Goal: Communication & Community: Answer question/provide support

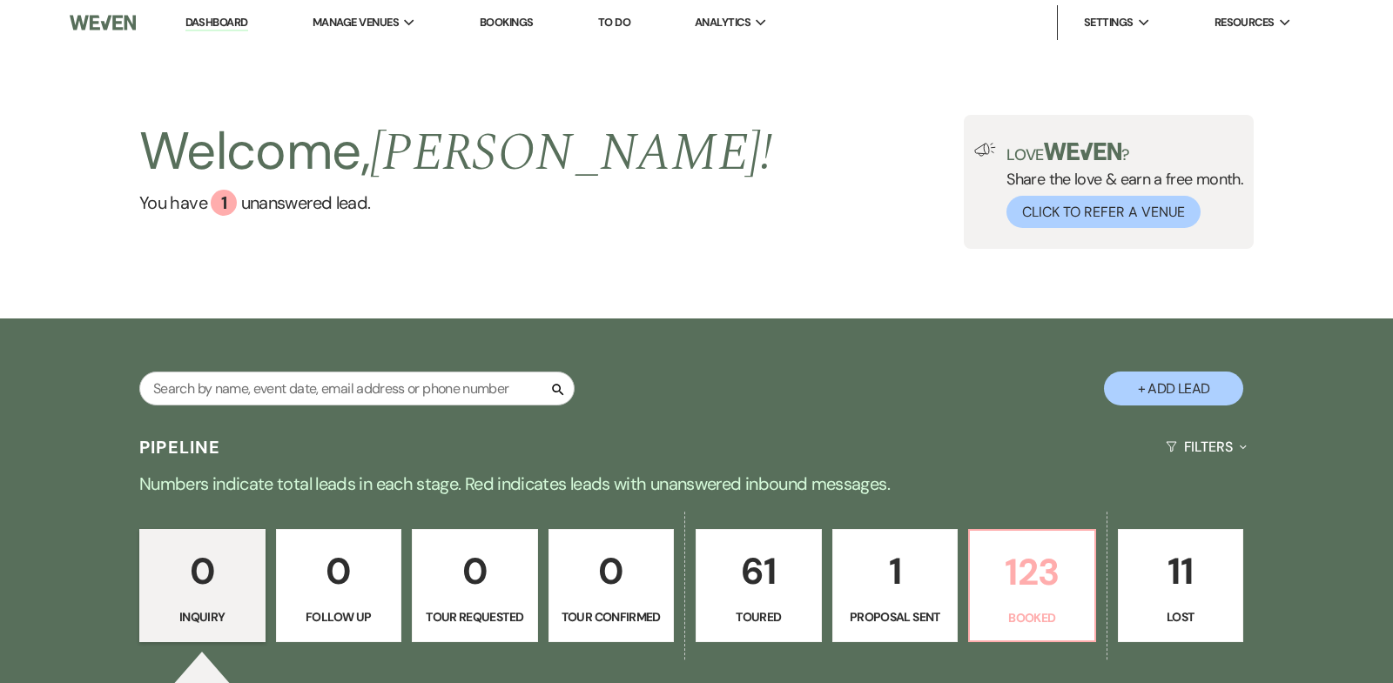
click at [1031, 572] on p "123" at bounding box center [1032, 572] width 104 height 58
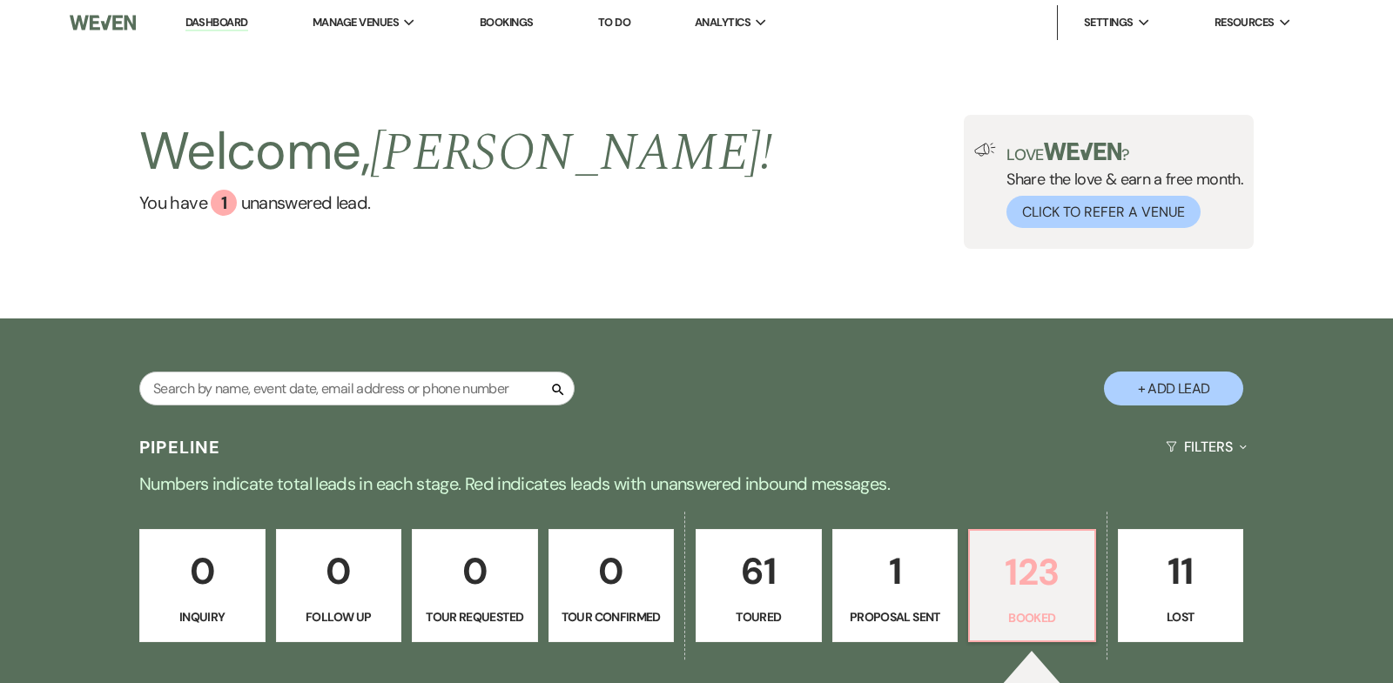
click at [1037, 582] on p "123" at bounding box center [1032, 572] width 104 height 58
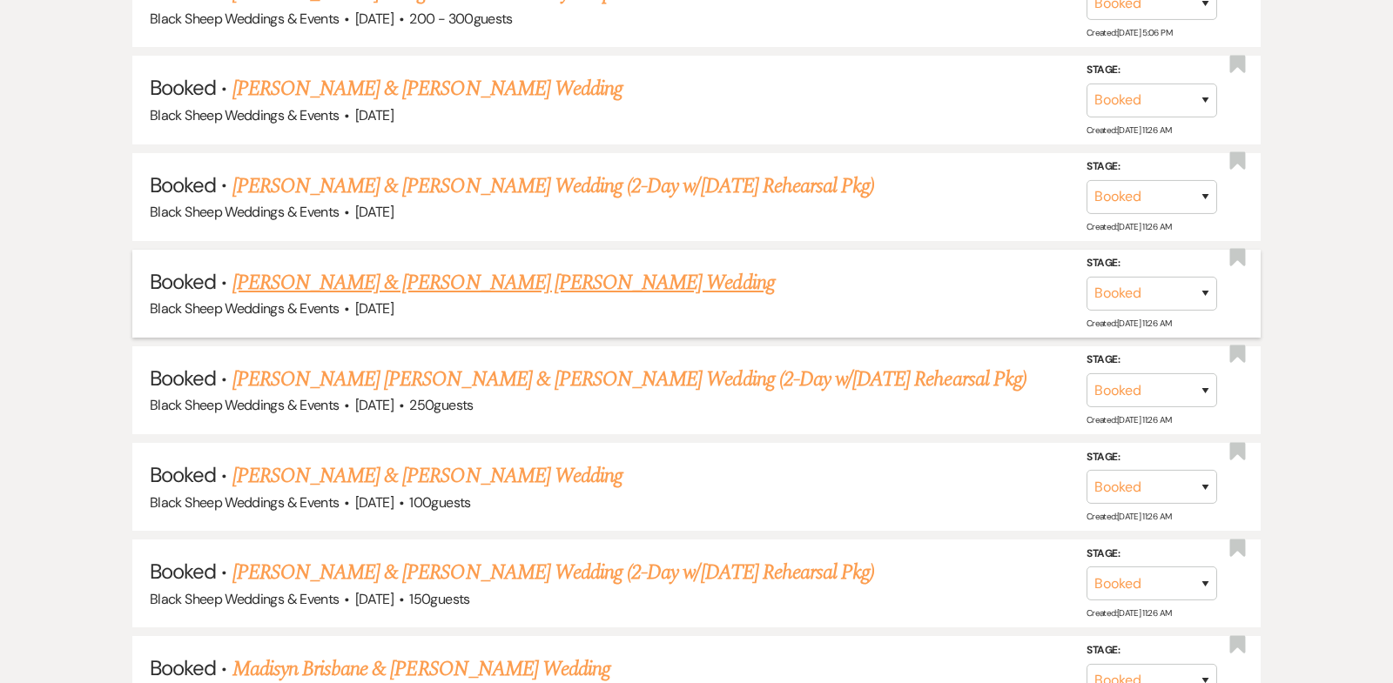
scroll to position [1223, 0]
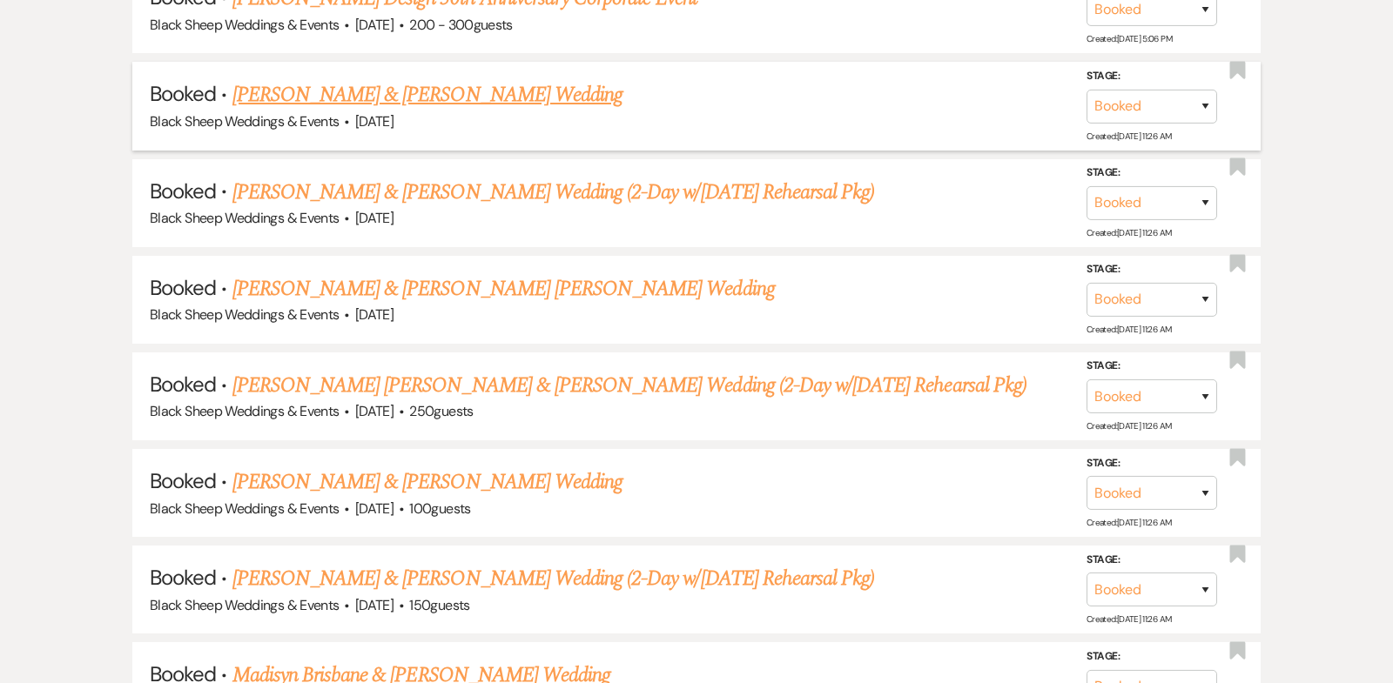
click at [411, 90] on link "[PERSON_NAME] & [PERSON_NAME] Wedding" at bounding box center [427, 94] width 390 height 31
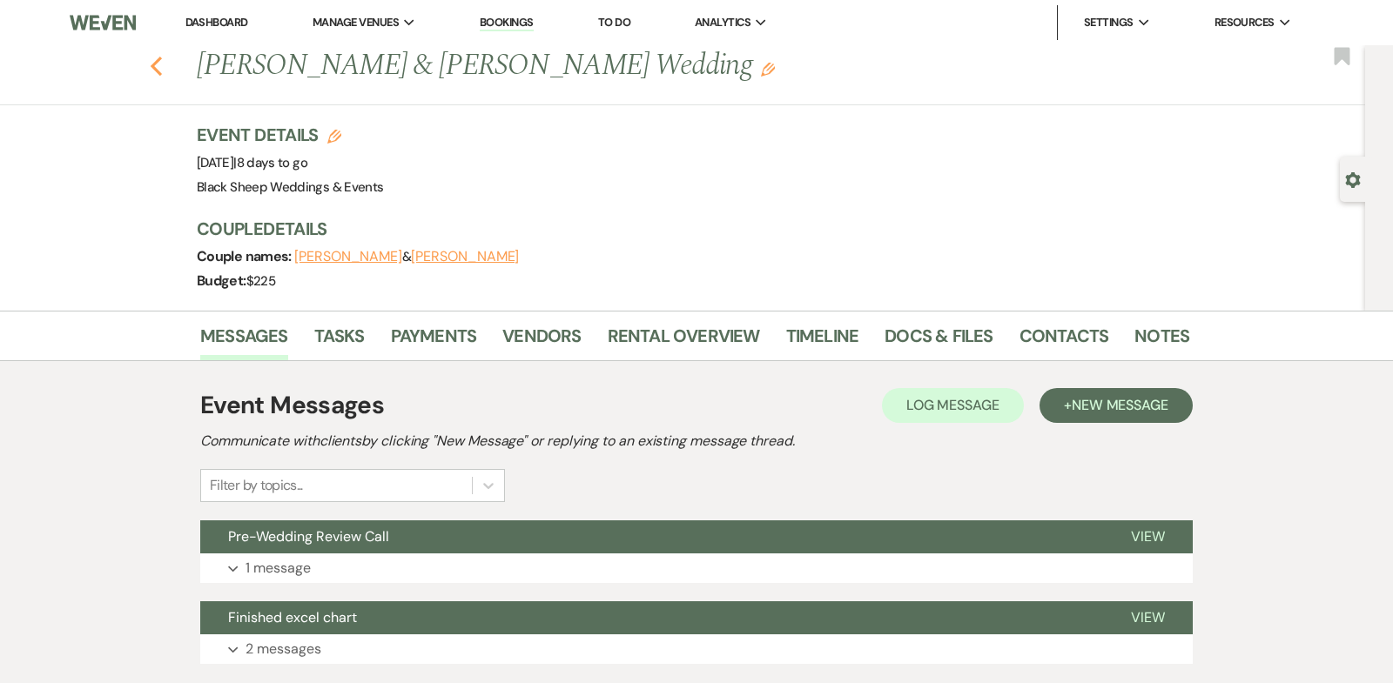
click at [153, 63] on use "button" at bounding box center [156, 66] width 11 height 19
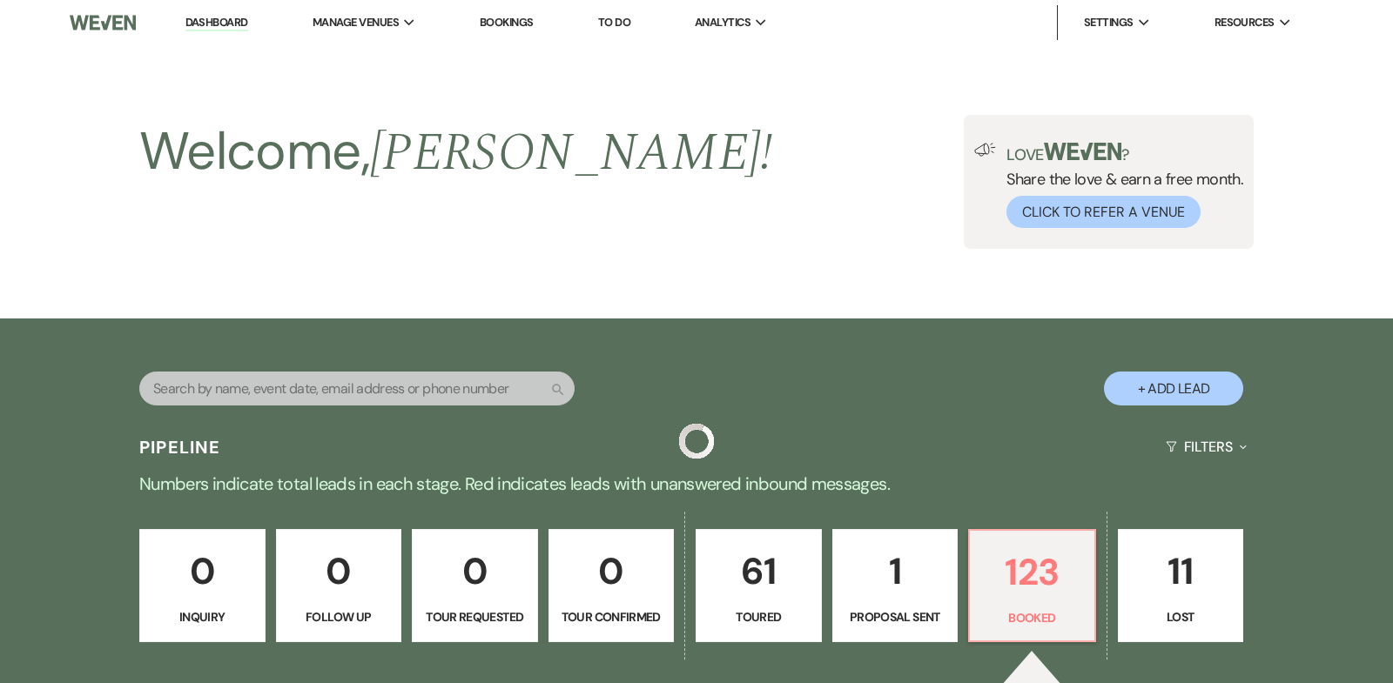
scroll to position [1223, 0]
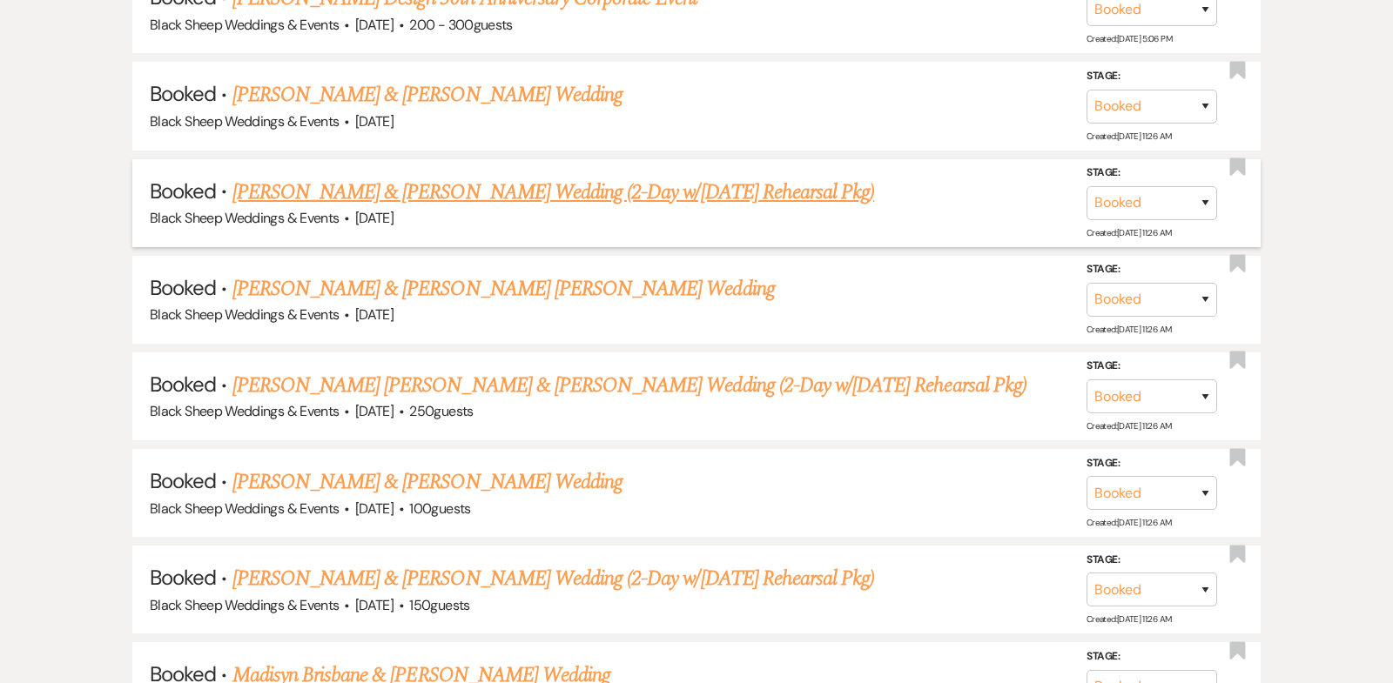
click at [420, 179] on link "[PERSON_NAME] & [PERSON_NAME] Wedding (2-Day w/[DATE] Rehearsal Pkg)" at bounding box center [553, 192] width 643 height 31
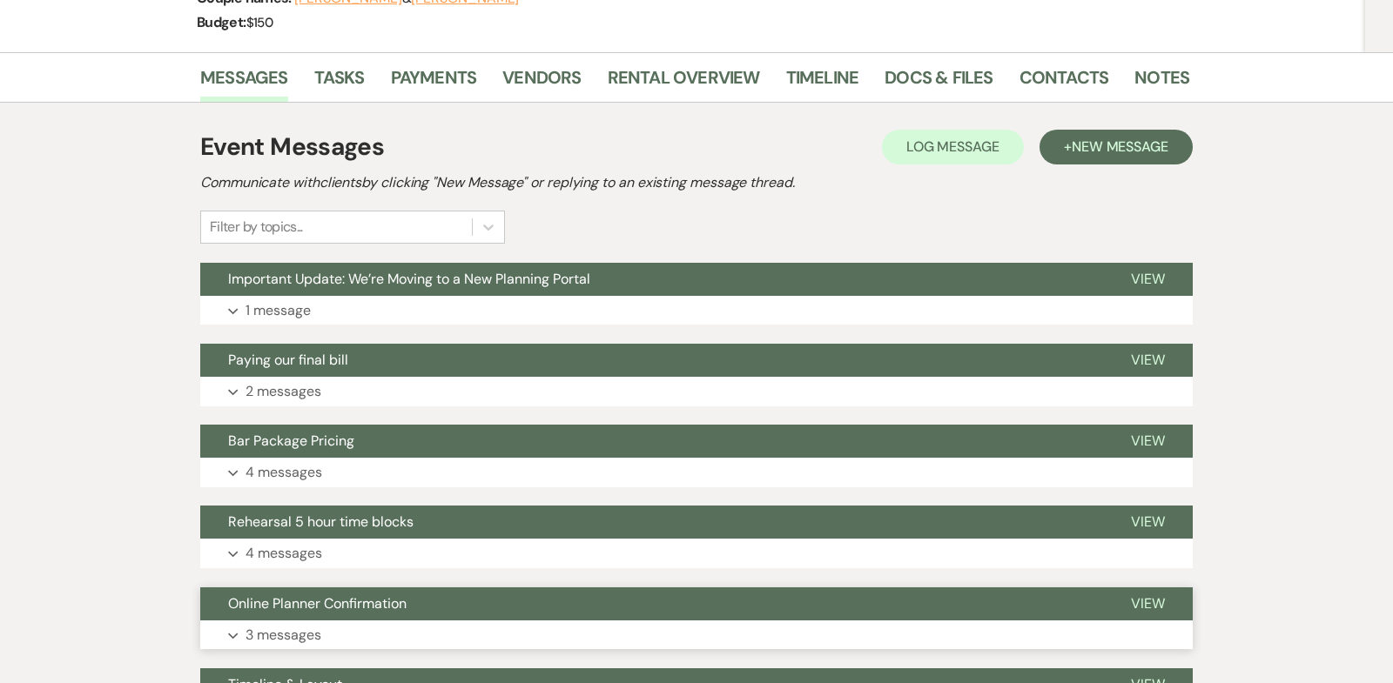
scroll to position [301, 0]
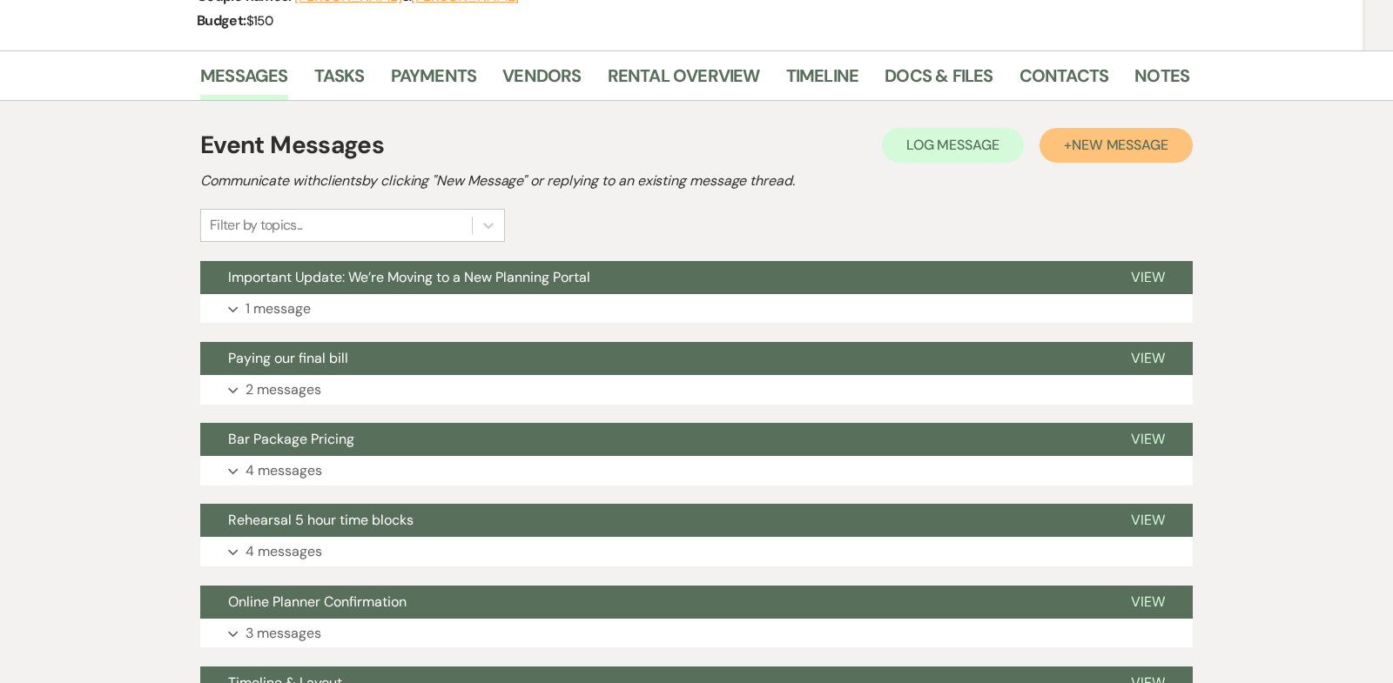
click at [1131, 142] on span "New Message" at bounding box center [1120, 145] width 97 height 18
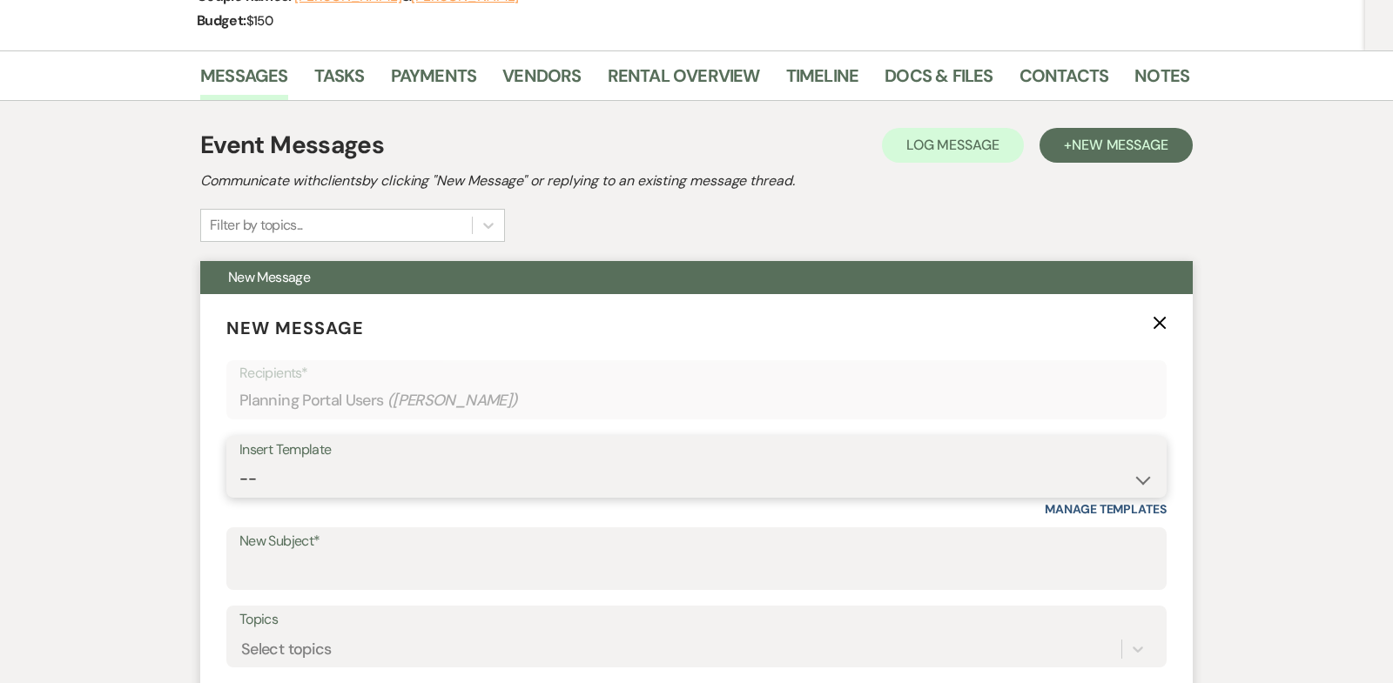
click at [1146, 475] on select "-- Weven Planning Portal Introduction (Booked Events) Copy of Contract Attached…" at bounding box center [696, 479] width 914 height 34
select select "5324"
type input "Pre-Wedding Review Call"
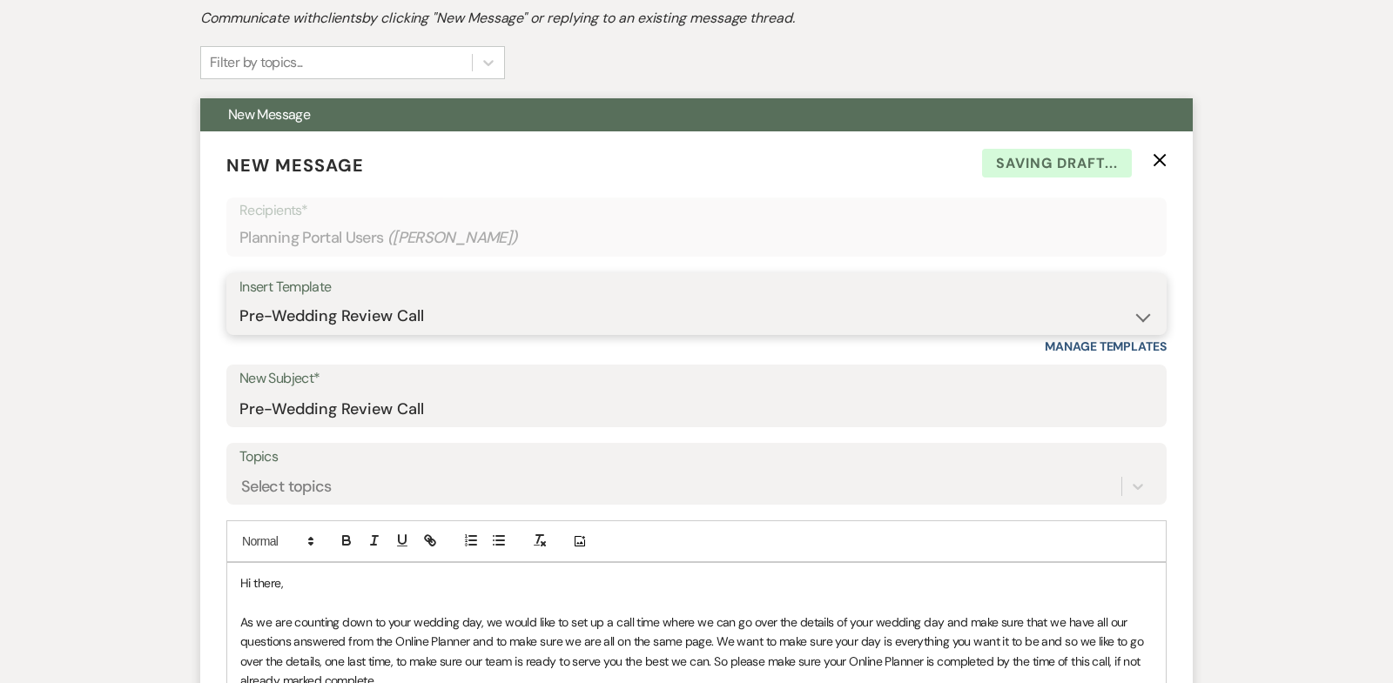
scroll to position [515, 0]
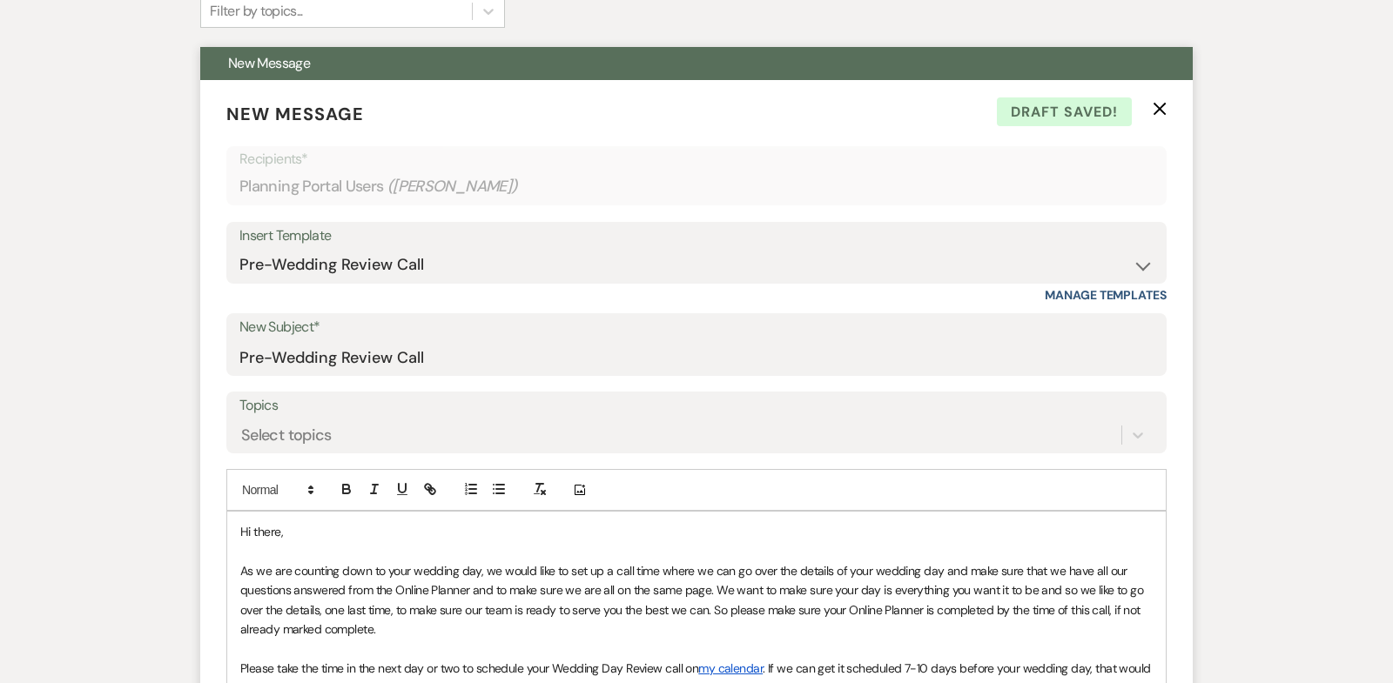
click at [281, 529] on span "Hi there," at bounding box center [261, 532] width 43 height 16
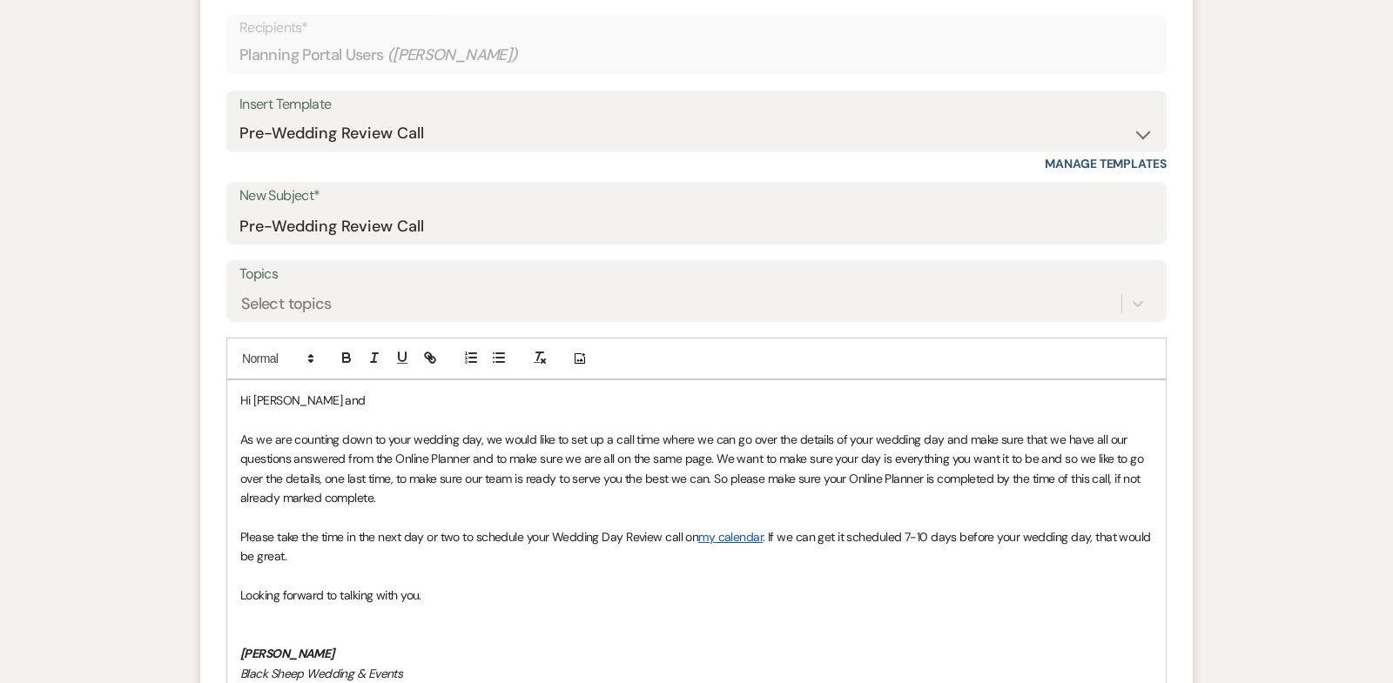
scroll to position [671, 0]
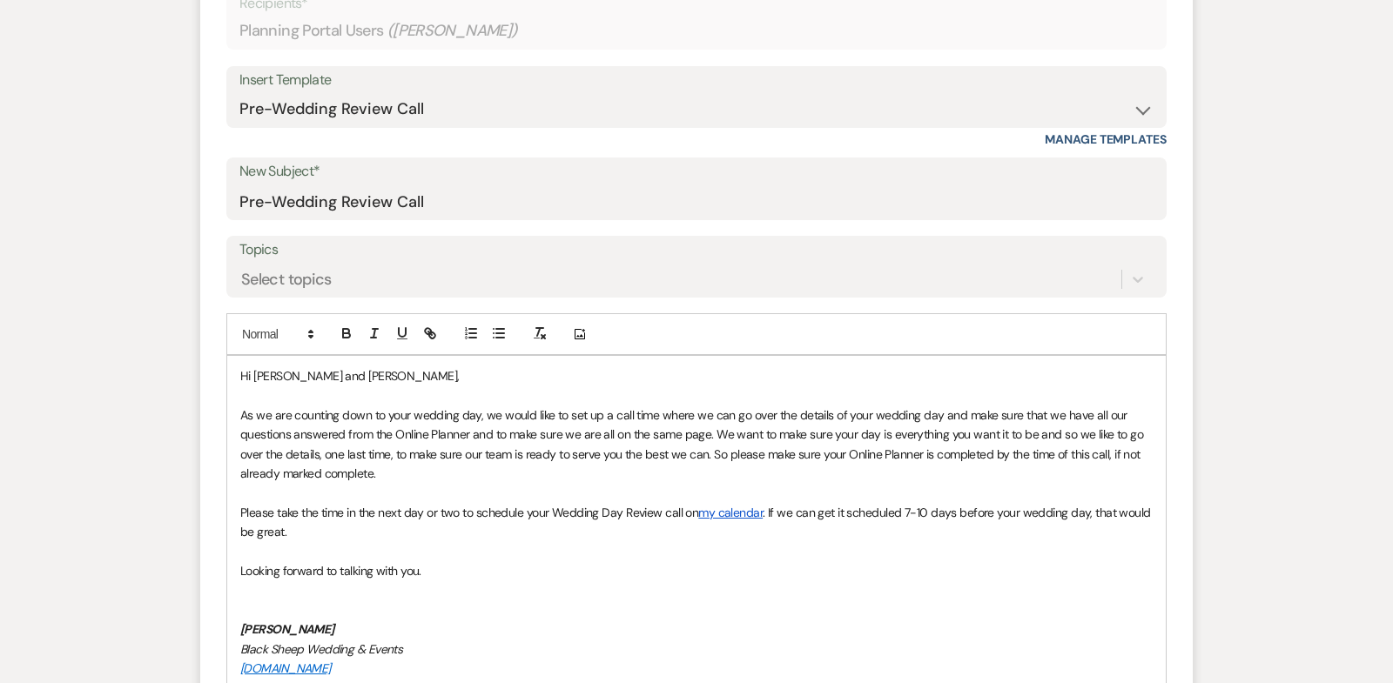
click at [246, 568] on span "Looking forward to talking with you." at bounding box center [330, 571] width 181 height 16
drag, startPoint x: 348, startPoint y: 629, endPoint x: 218, endPoint y: 626, distance: 130.6
click at [218, 626] on form "New Message X Draft saved! Recipients* Planning Portal Users ( [PERSON_NAME] ) …" at bounding box center [696, 425] width 993 height 1003
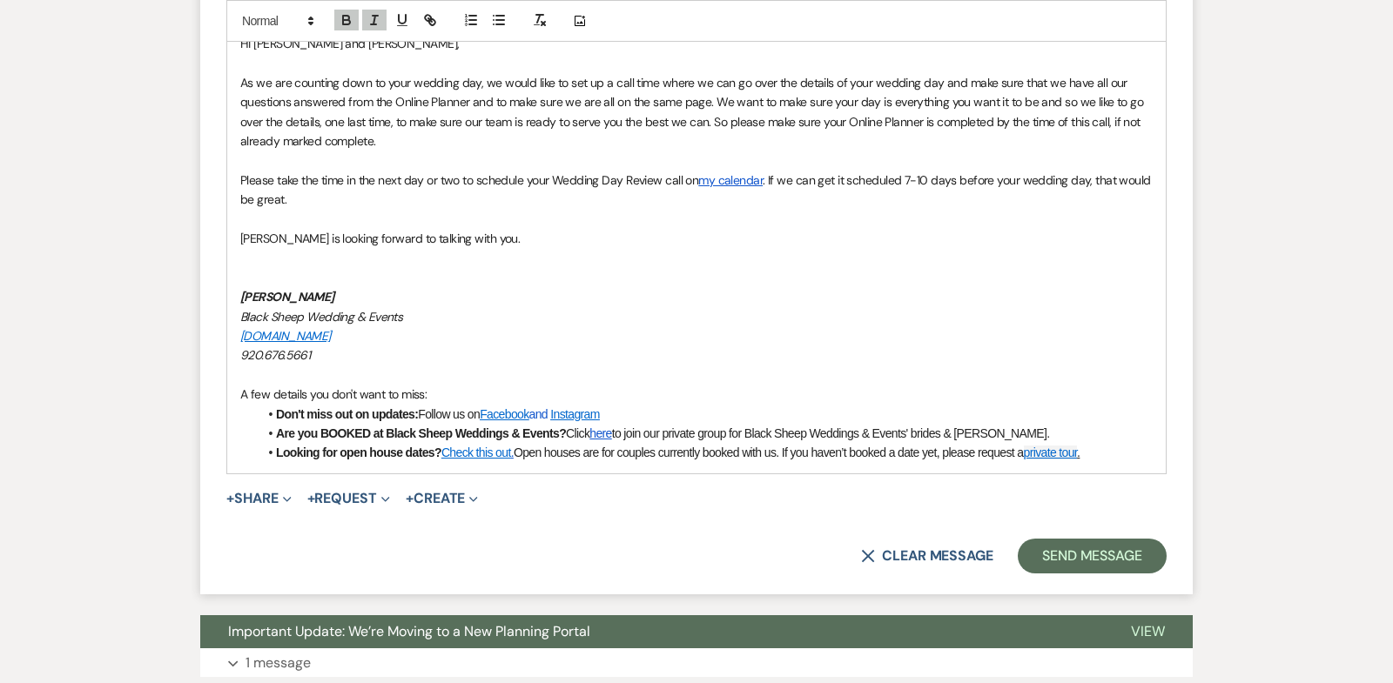
scroll to position [1007, 0]
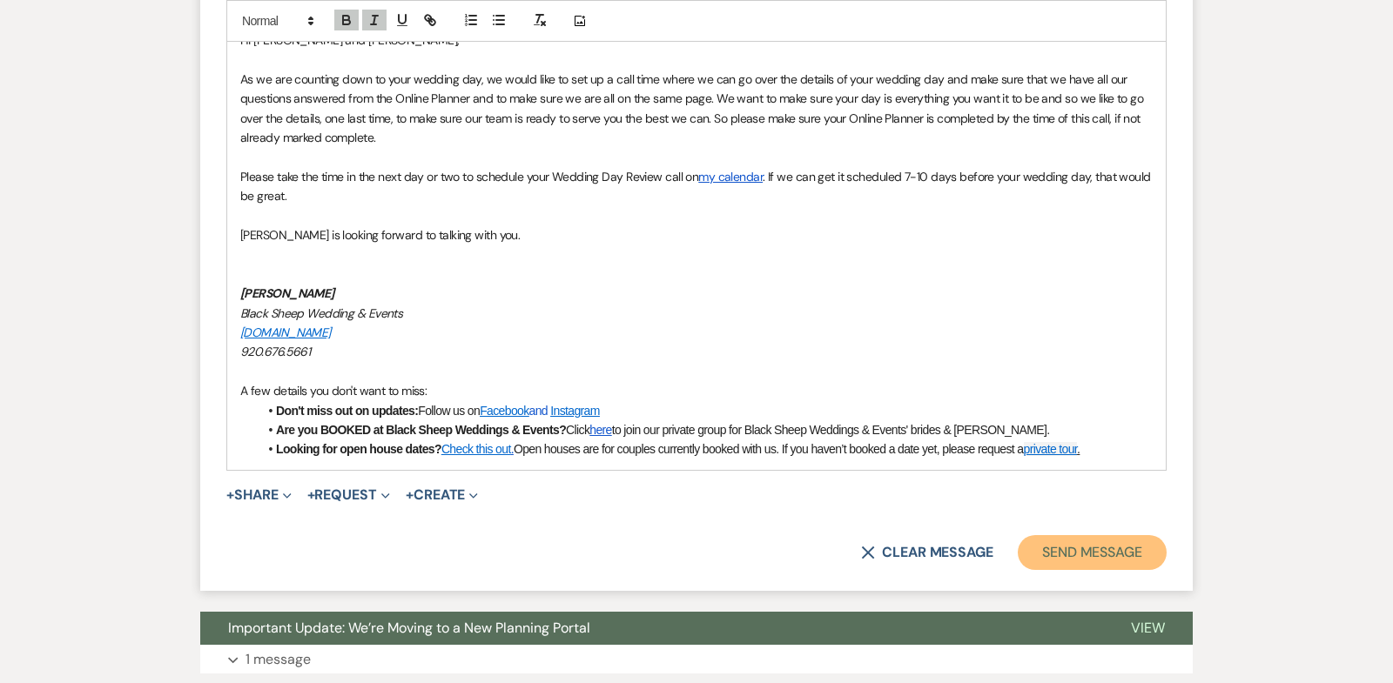
click at [1121, 544] on button "Send Message" at bounding box center [1092, 552] width 149 height 35
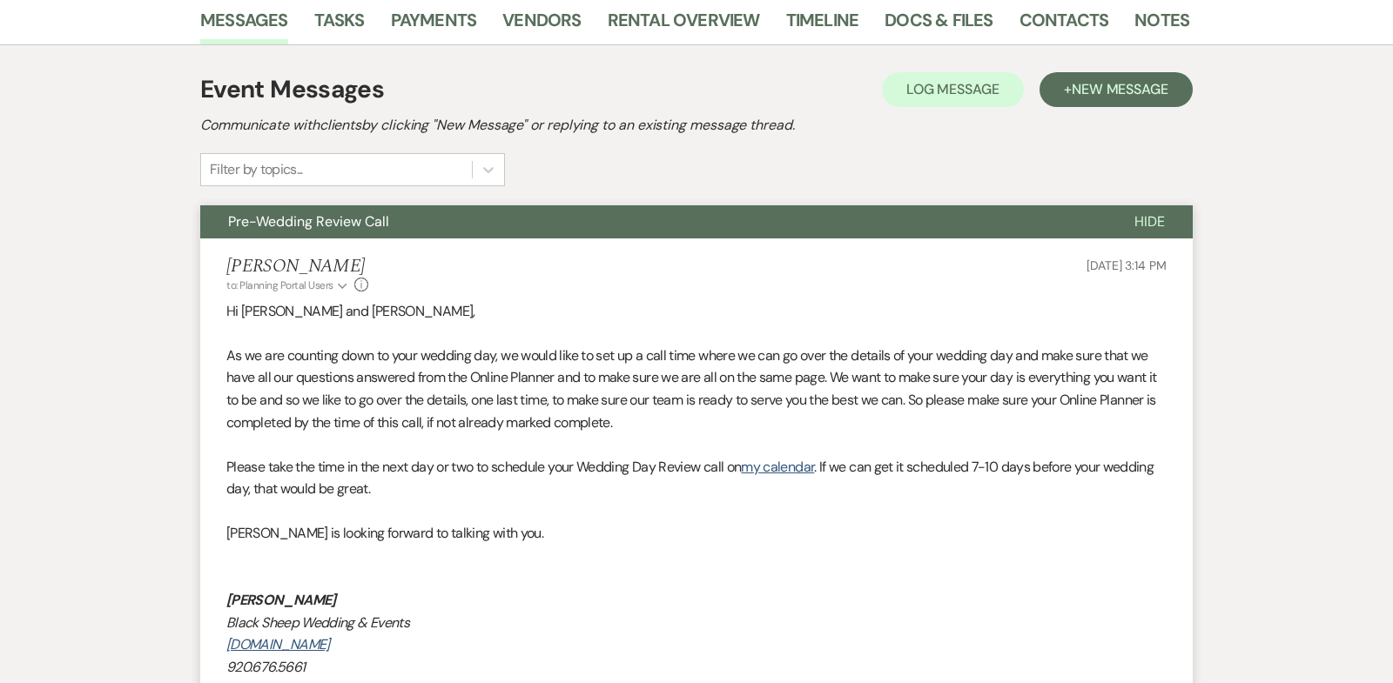
scroll to position [0, 0]
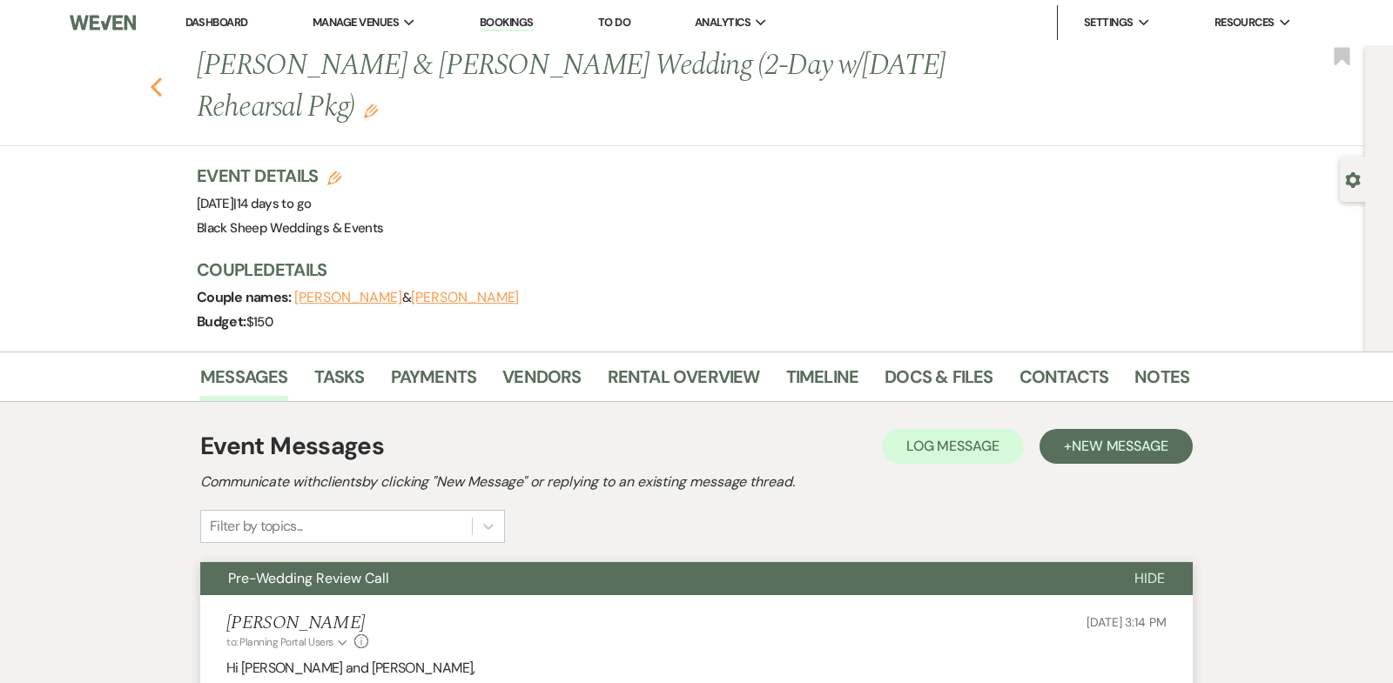
click at [156, 83] on use "button" at bounding box center [156, 86] width 11 height 19
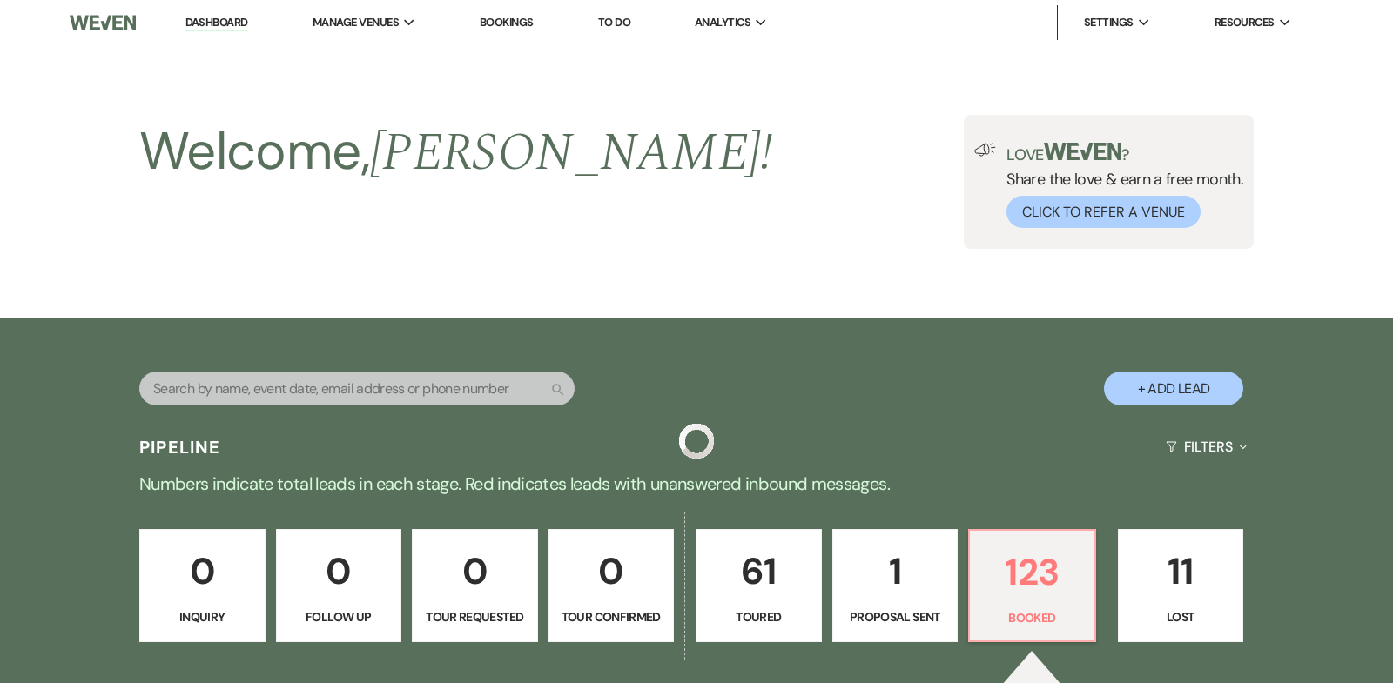
scroll to position [1223, 0]
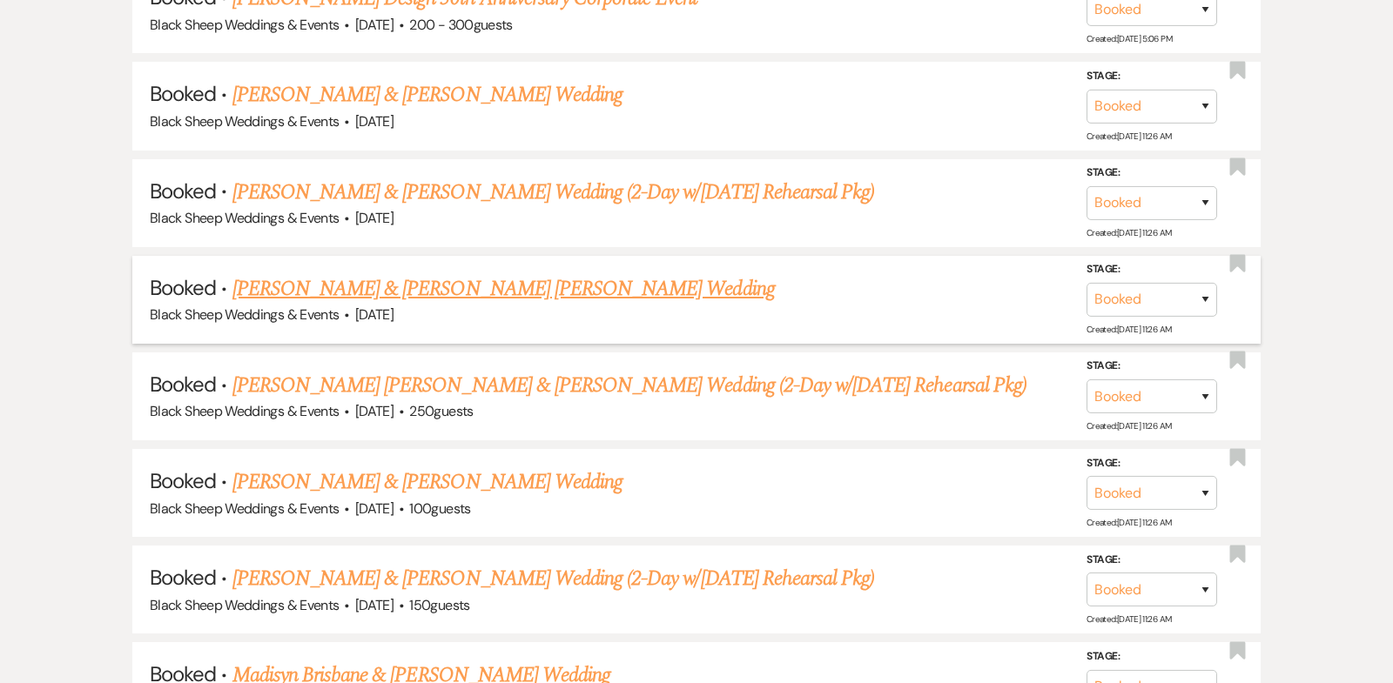
click at [466, 279] on link "[PERSON_NAME] & [PERSON_NAME] [PERSON_NAME] Wedding" at bounding box center [503, 288] width 542 height 31
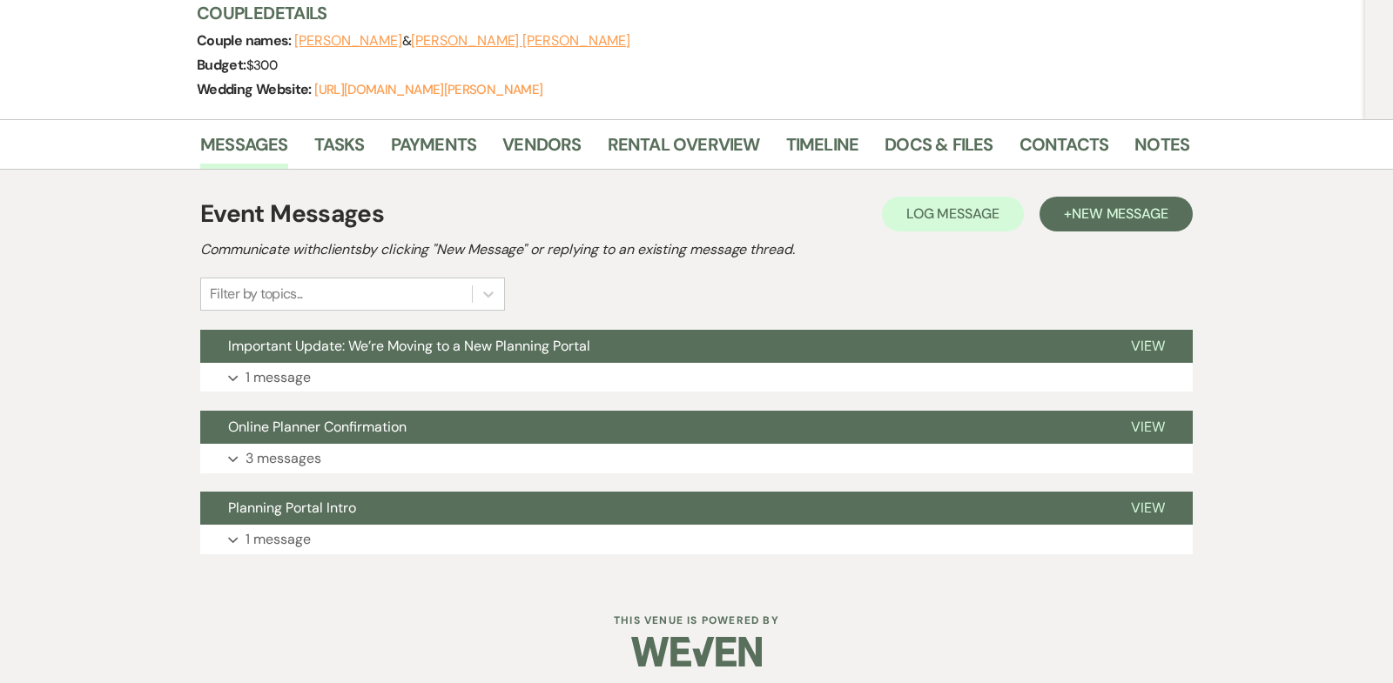
scroll to position [250, 0]
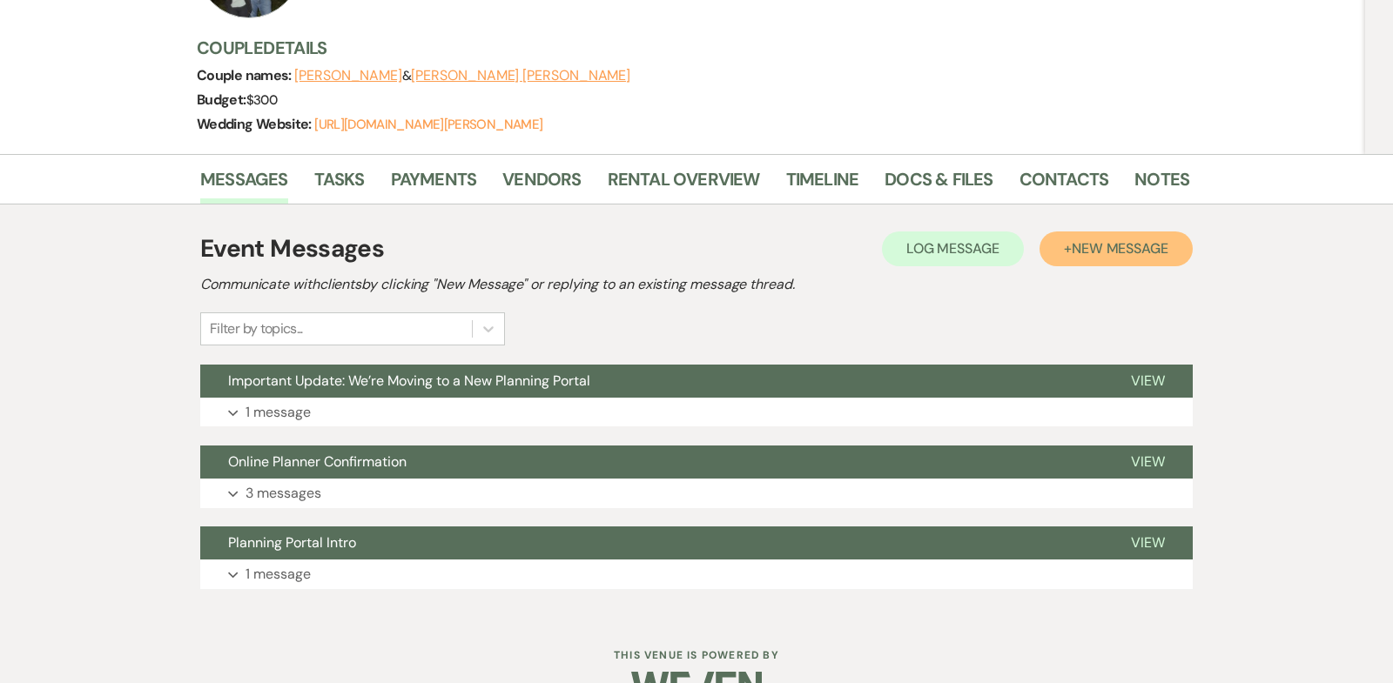
click at [1100, 239] on span "New Message" at bounding box center [1120, 248] width 97 height 18
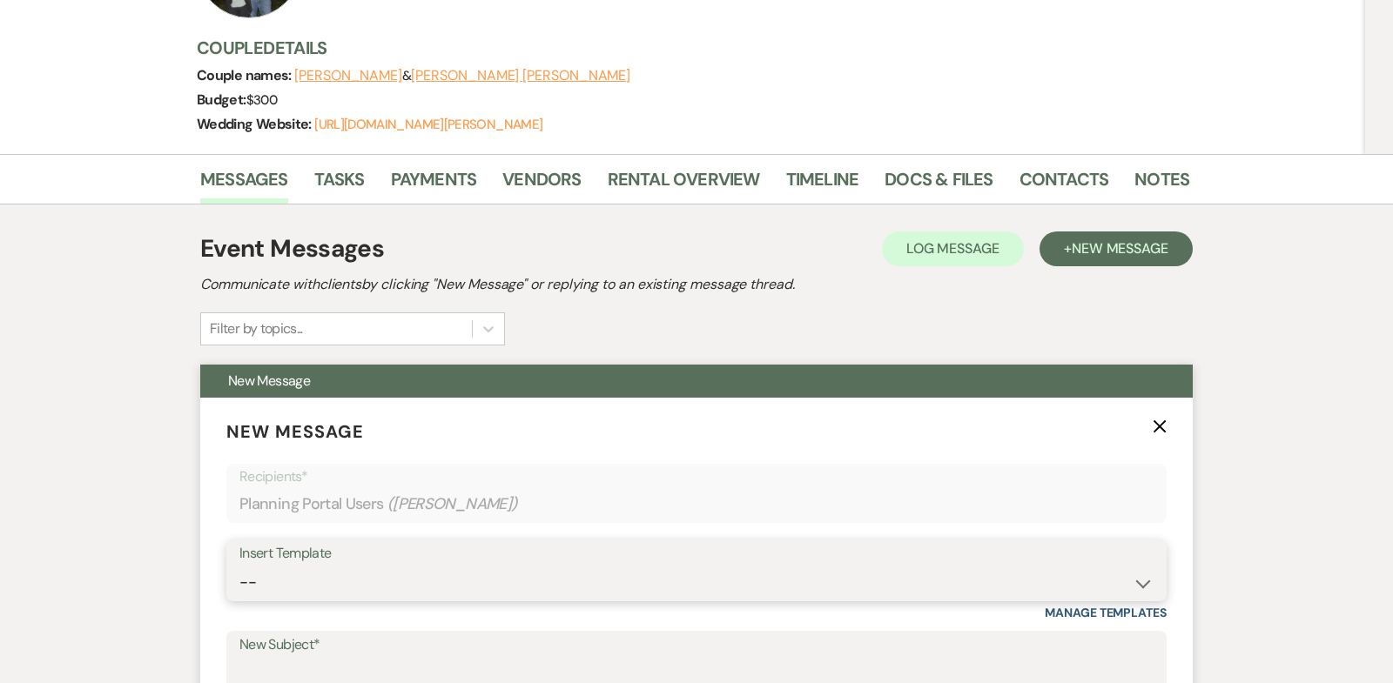
click at [1141, 566] on select "-- Weven Planning Portal Introduction (Booked Events) Copy of Contract Attached…" at bounding box center [696, 583] width 914 height 34
select select "5324"
type input "Pre-Wedding Review Call"
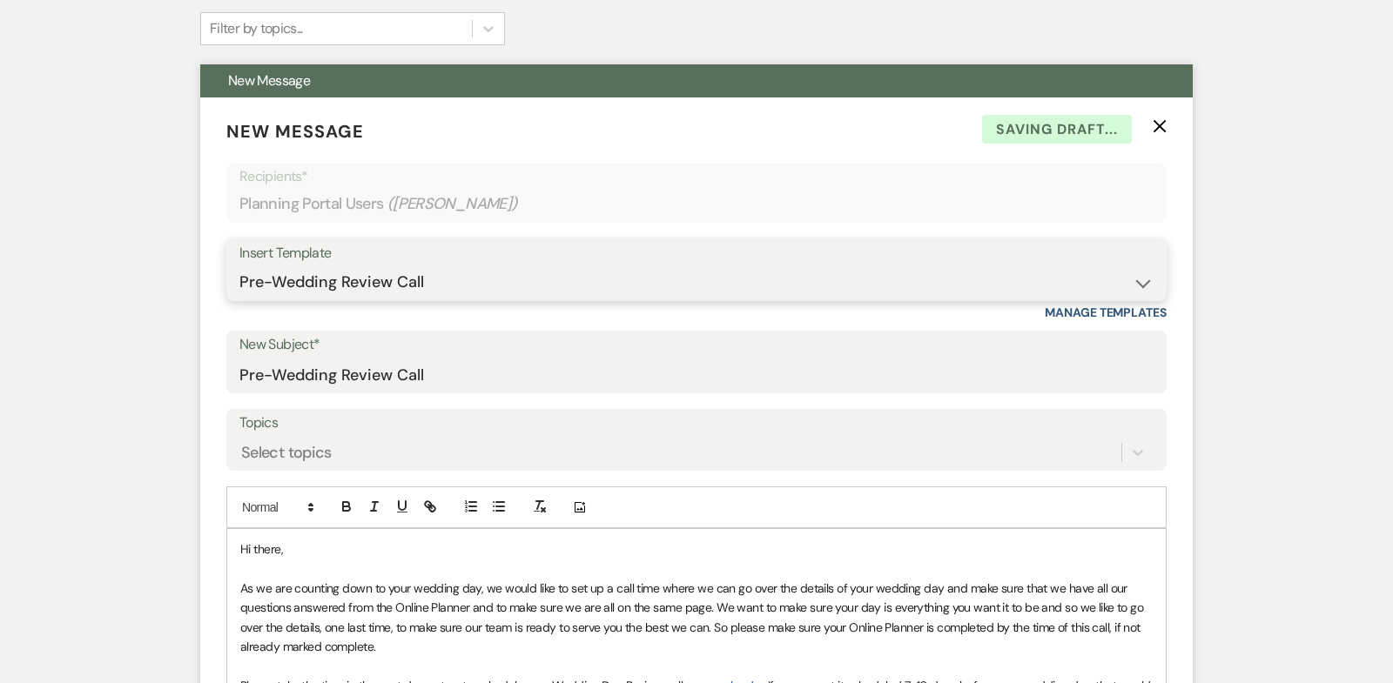
scroll to position [579, 0]
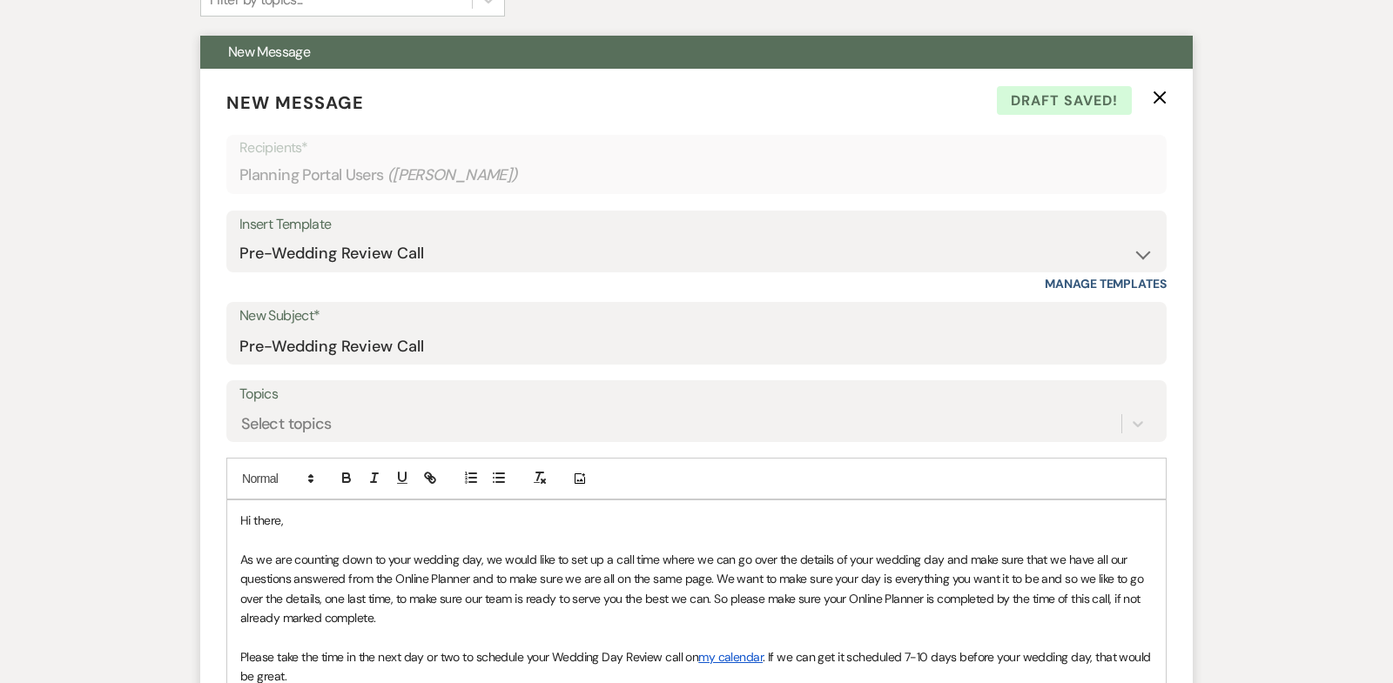
click at [280, 513] on span "Hi there," at bounding box center [261, 521] width 43 height 16
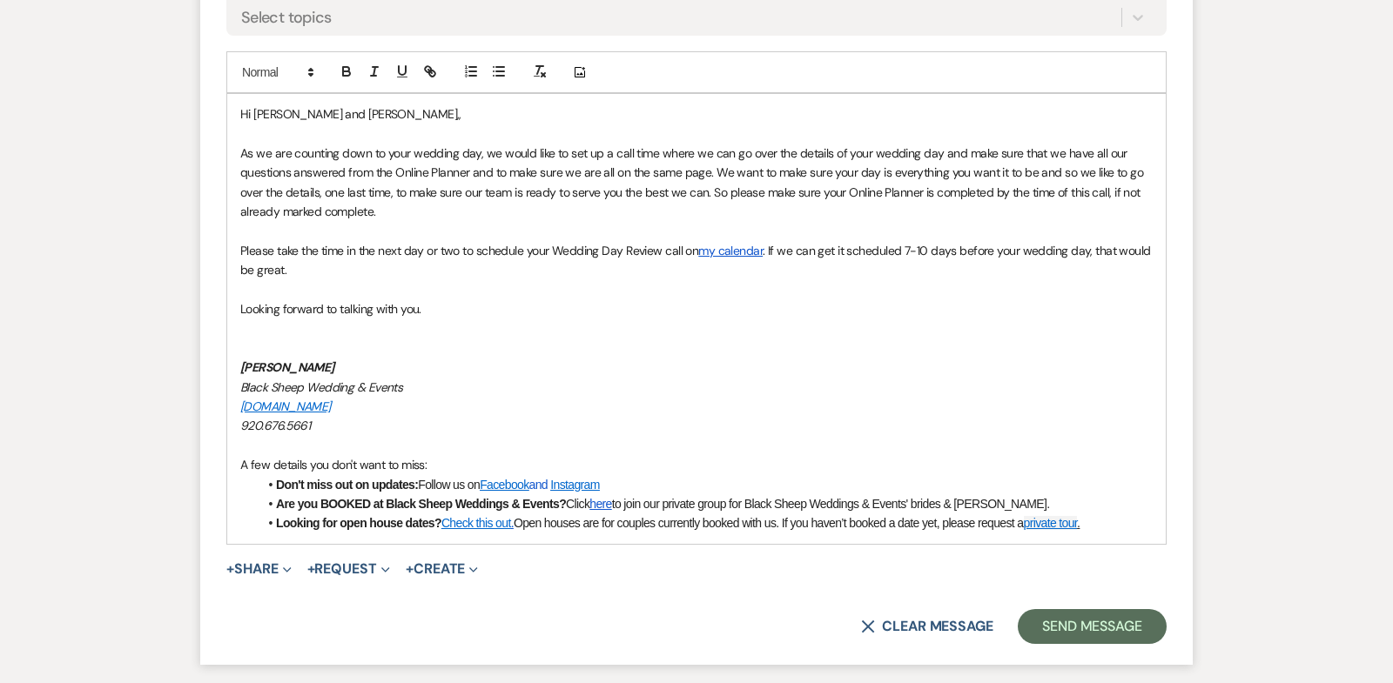
scroll to position [990, 0]
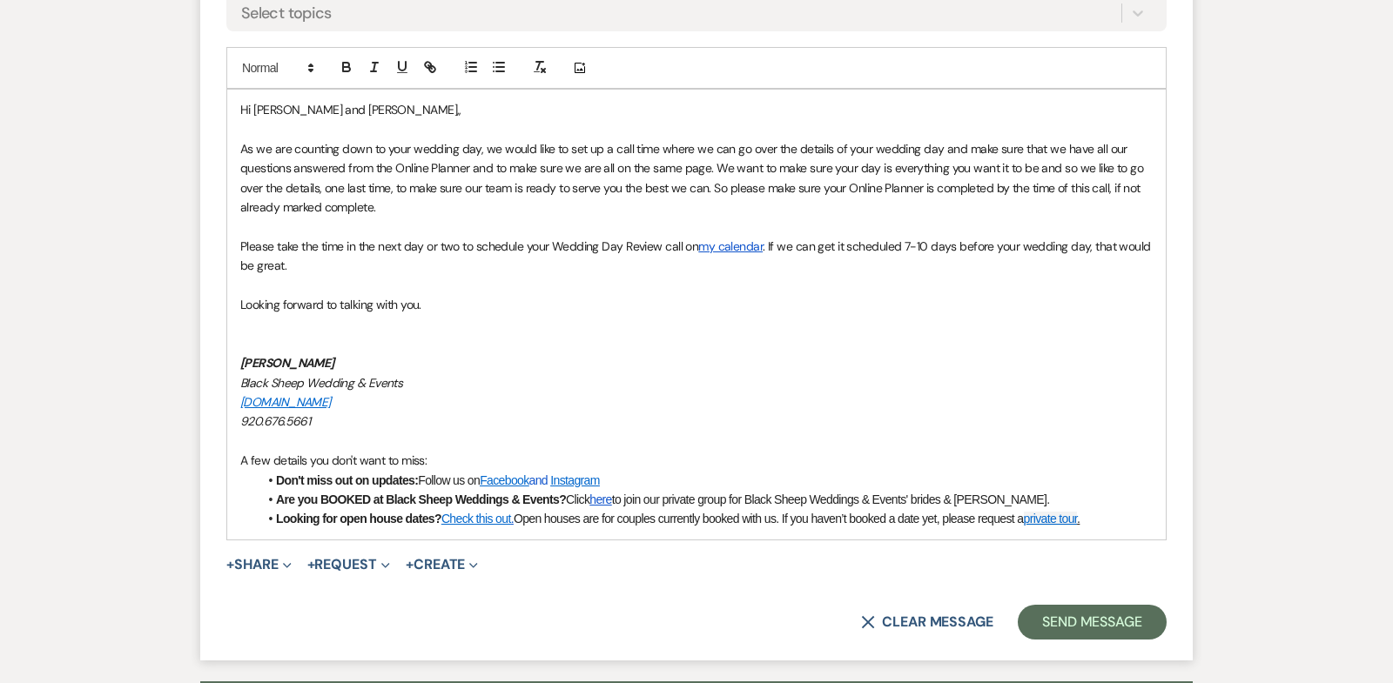
click at [245, 297] on span "Looking forward to talking with you." at bounding box center [330, 305] width 181 height 16
drag, startPoint x: 359, startPoint y: 321, endPoint x: 60, endPoint y: 316, distance: 298.7
click at [60, 316] on div "Messages Tasks Payments Vendors Rental Overview Timeline Docs & Files Contacts …" at bounding box center [696, 173] width 1393 height 1518
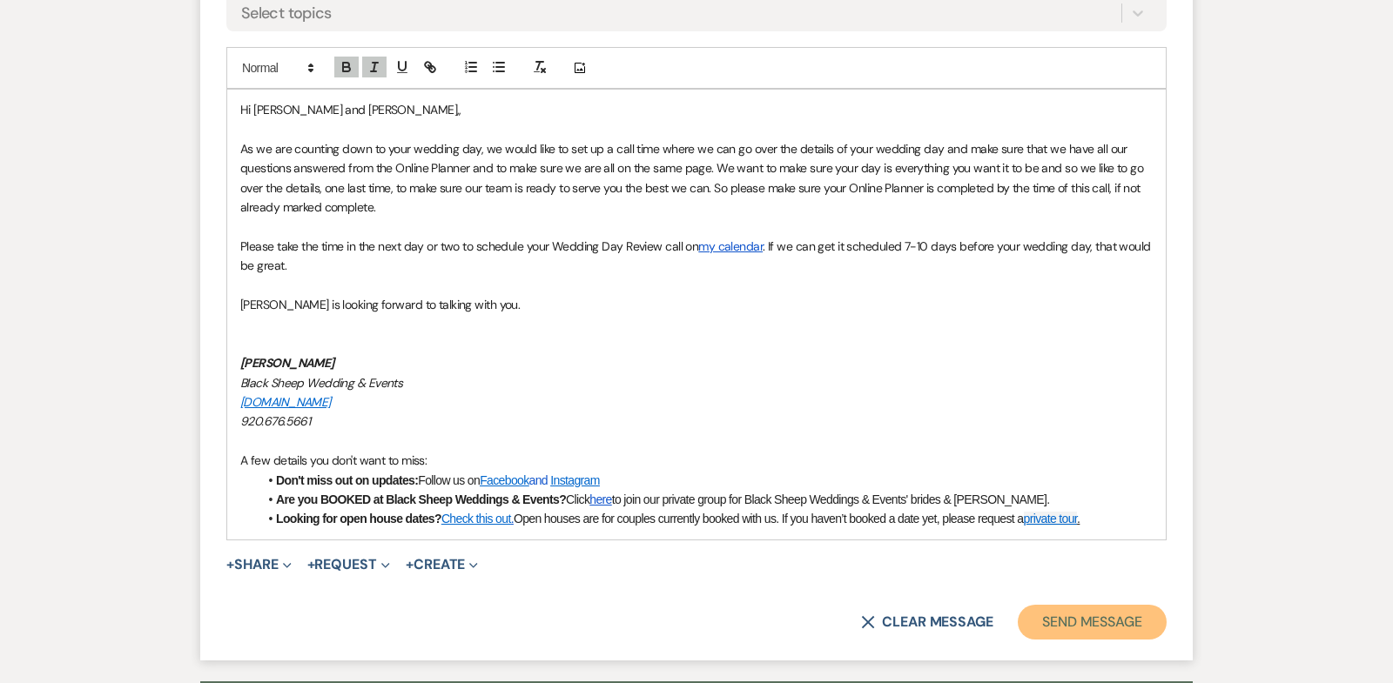
click at [1114, 605] on button "Send Message" at bounding box center [1092, 622] width 149 height 35
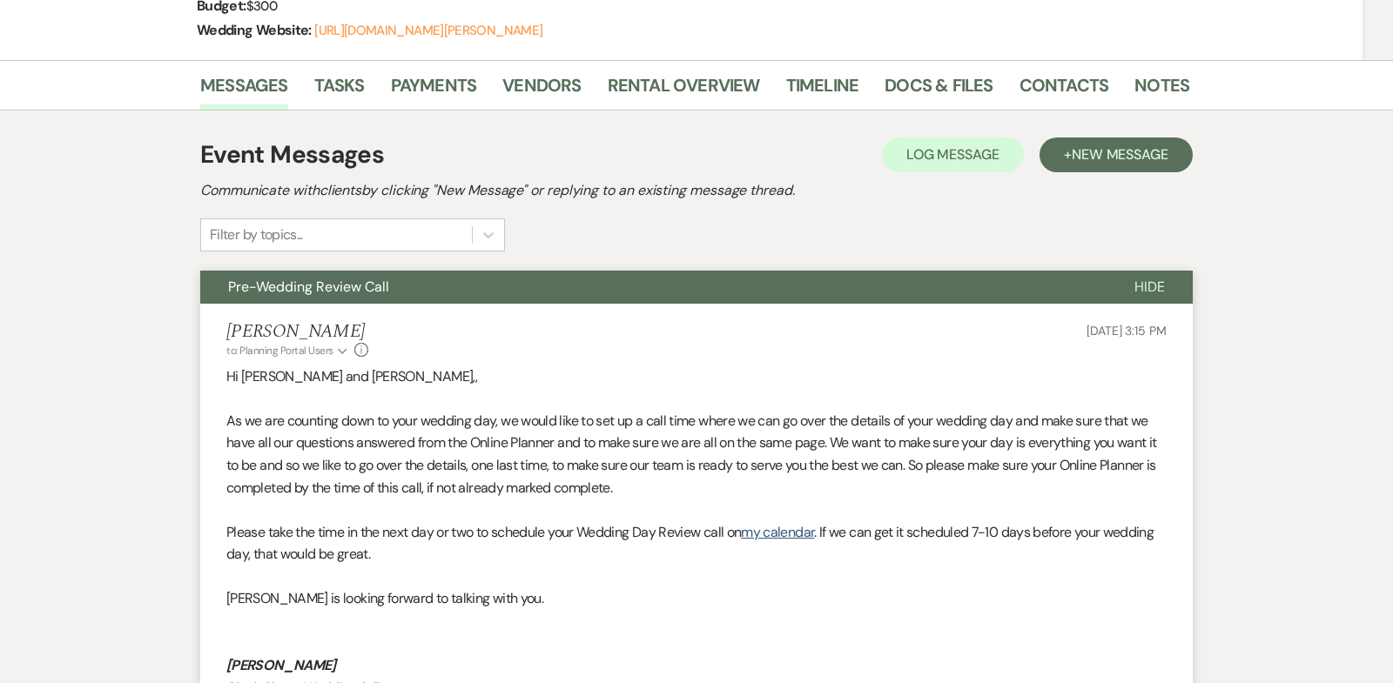
scroll to position [0, 0]
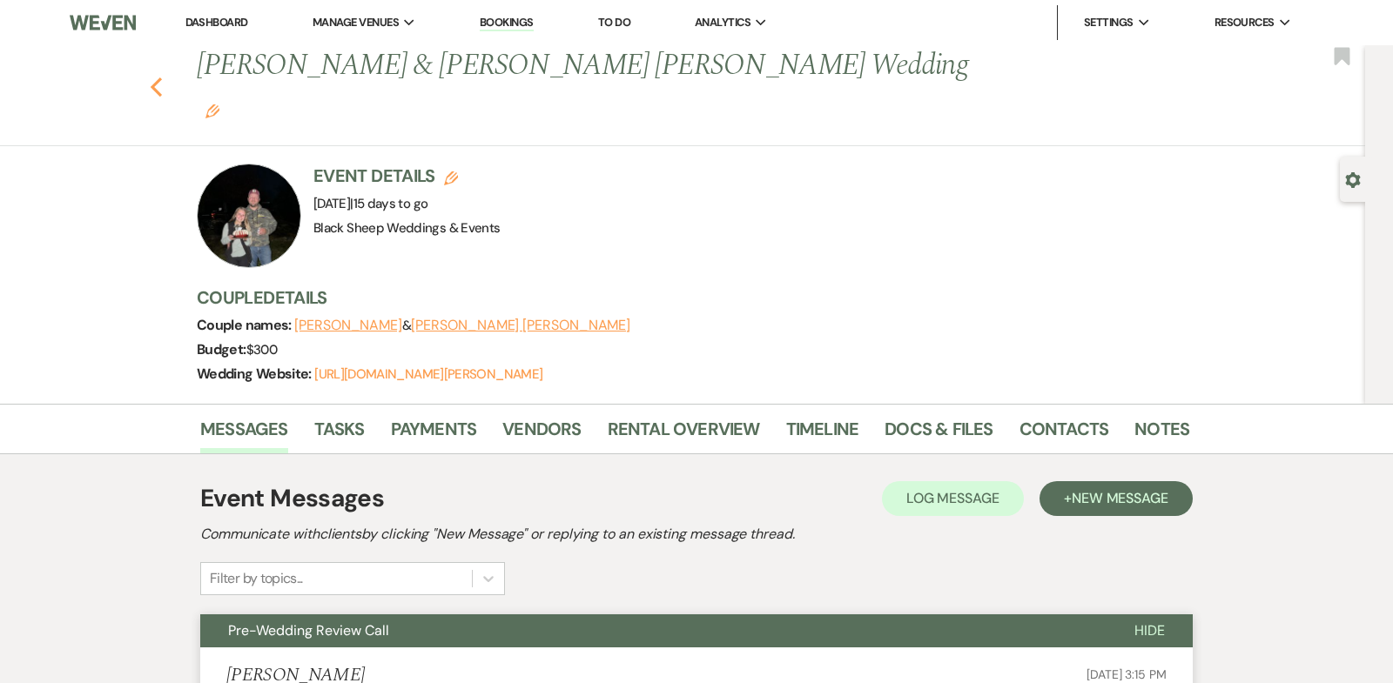
click at [155, 77] on icon "Previous" at bounding box center [156, 87] width 13 height 21
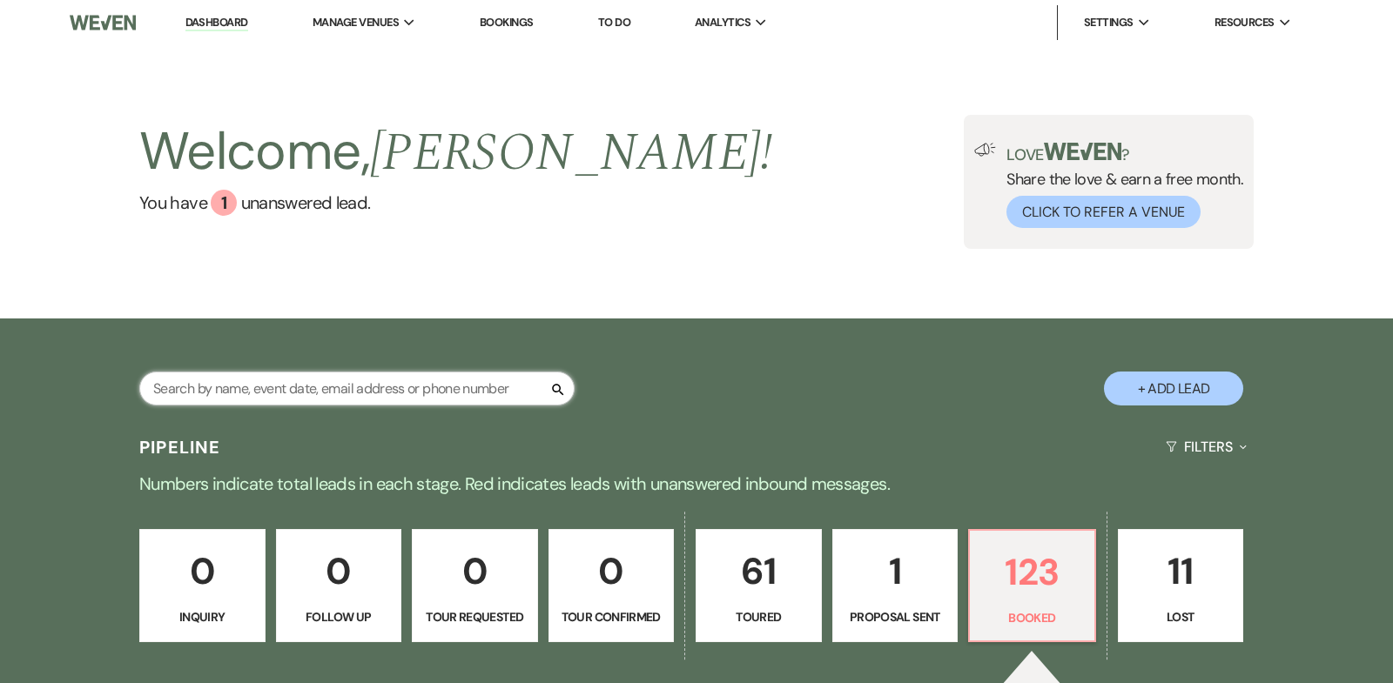
click at [347, 387] on input "text" at bounding box center [356, 389] width 435 height 34
type input "[PERSON_NAME]"
select select "6"
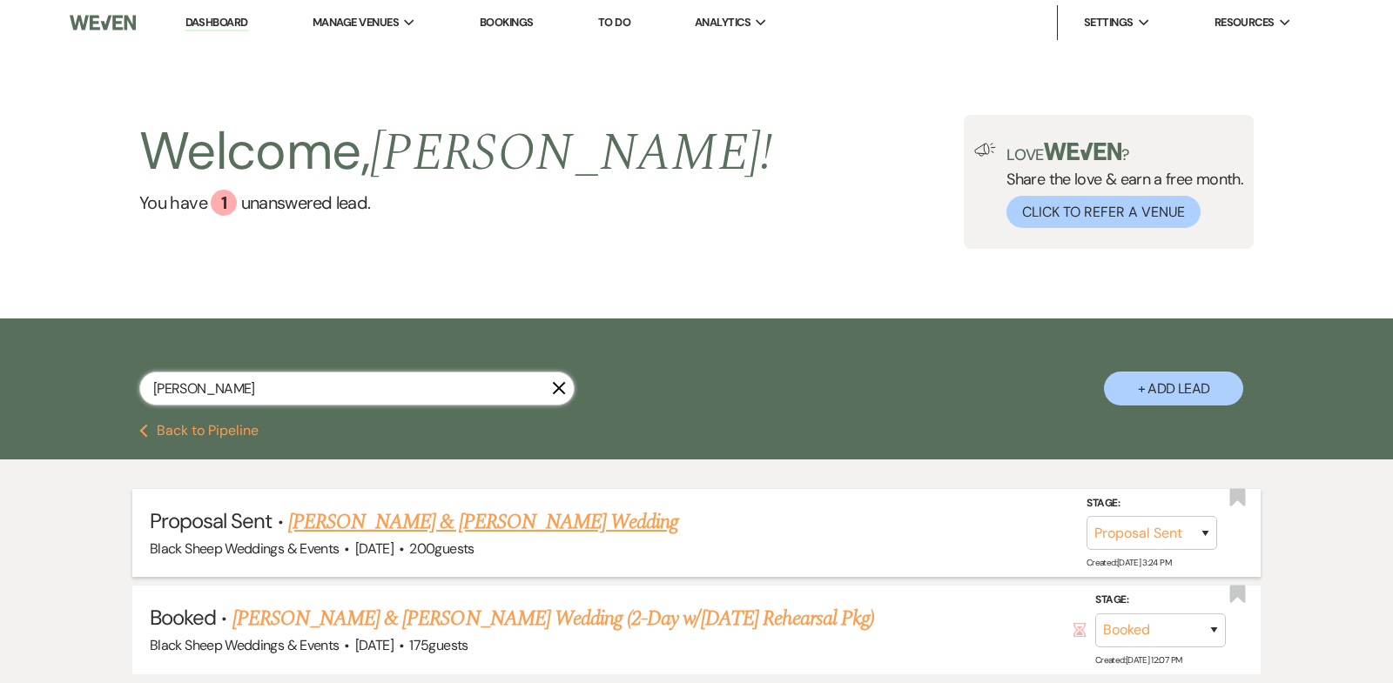
type input "[PERSON_NAME]"
click at [463, 522] on link "[PERSON_NAME] & [PERSON_NAME] Wedding" at bounding box center [483, 522] width 390 height 31
select select "6"
select select "14"
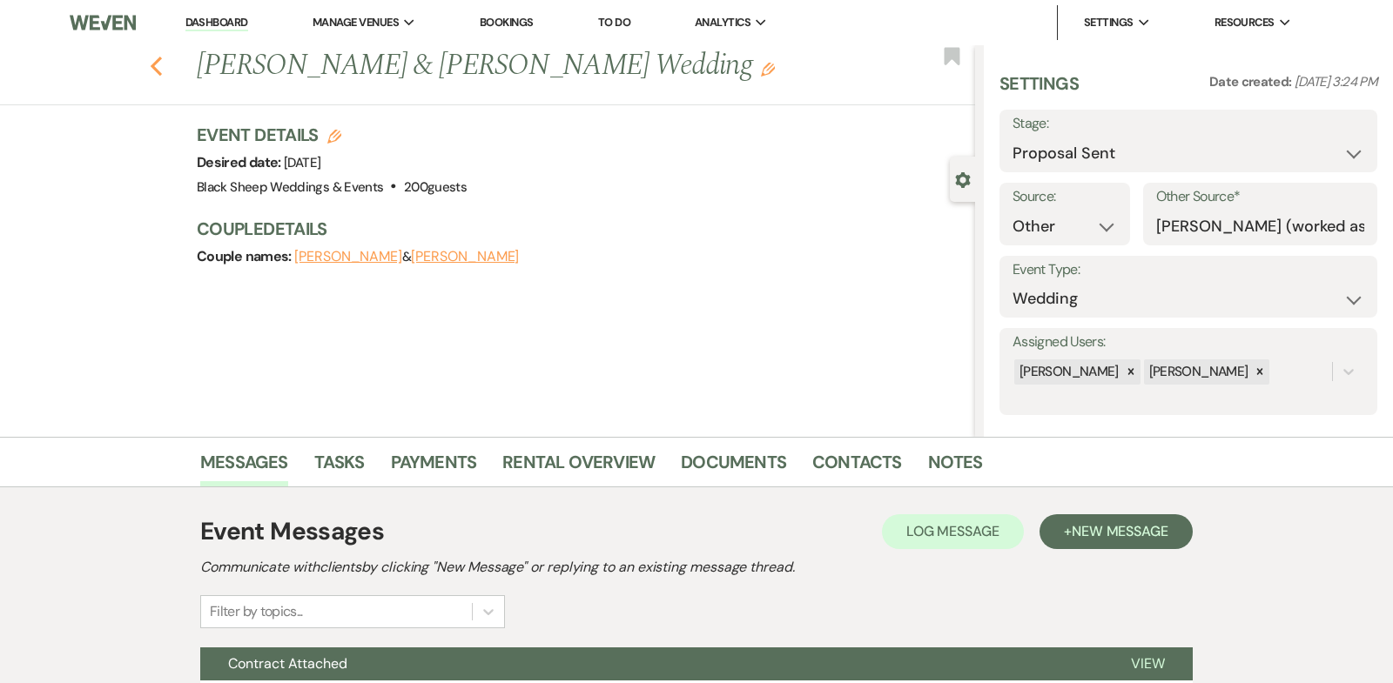
click at [155, 65] on icon "Previous" at bounding box center [156, 66] width 13 height 21
select select "6"
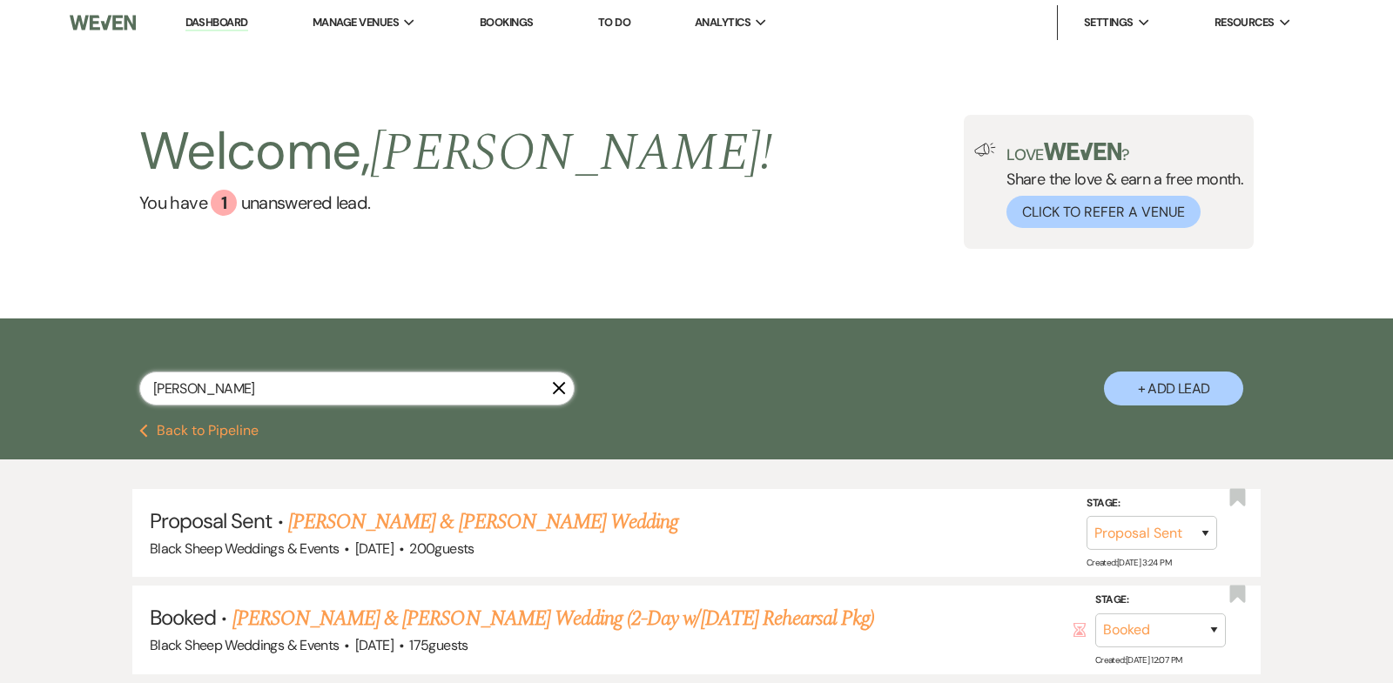
drag, startPoint x: 215, startPoint y: 374, endPoint x: 1, endPoint y: 402, distance: 216.1
click at [1, 402] on div "[PERSON_NAME] X + Add Lead" at bounding box center [696, 371] width 1393 height 105
click at [223, 23] on link "Dashboard" at bounding box center [216, 23] width 63 height 17
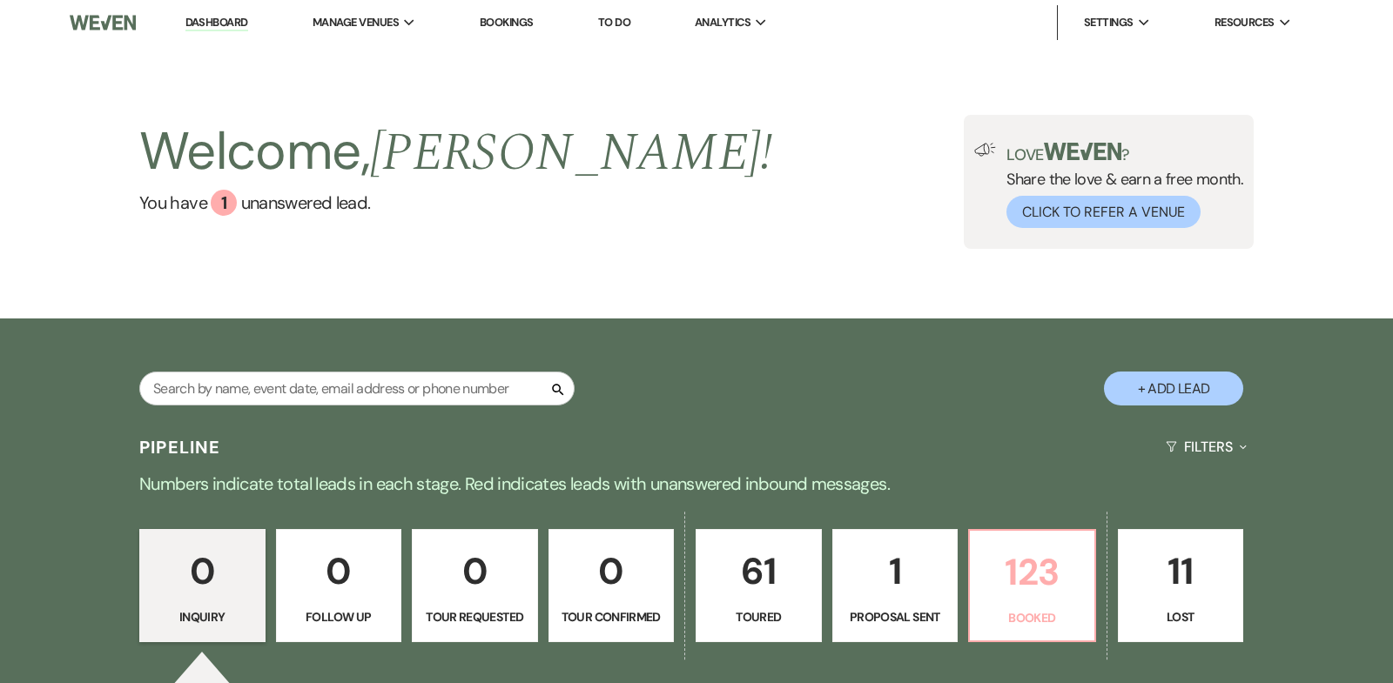
click at [1049, 572] on p "123" at bounding box center [1032, 572] width 104 height 58
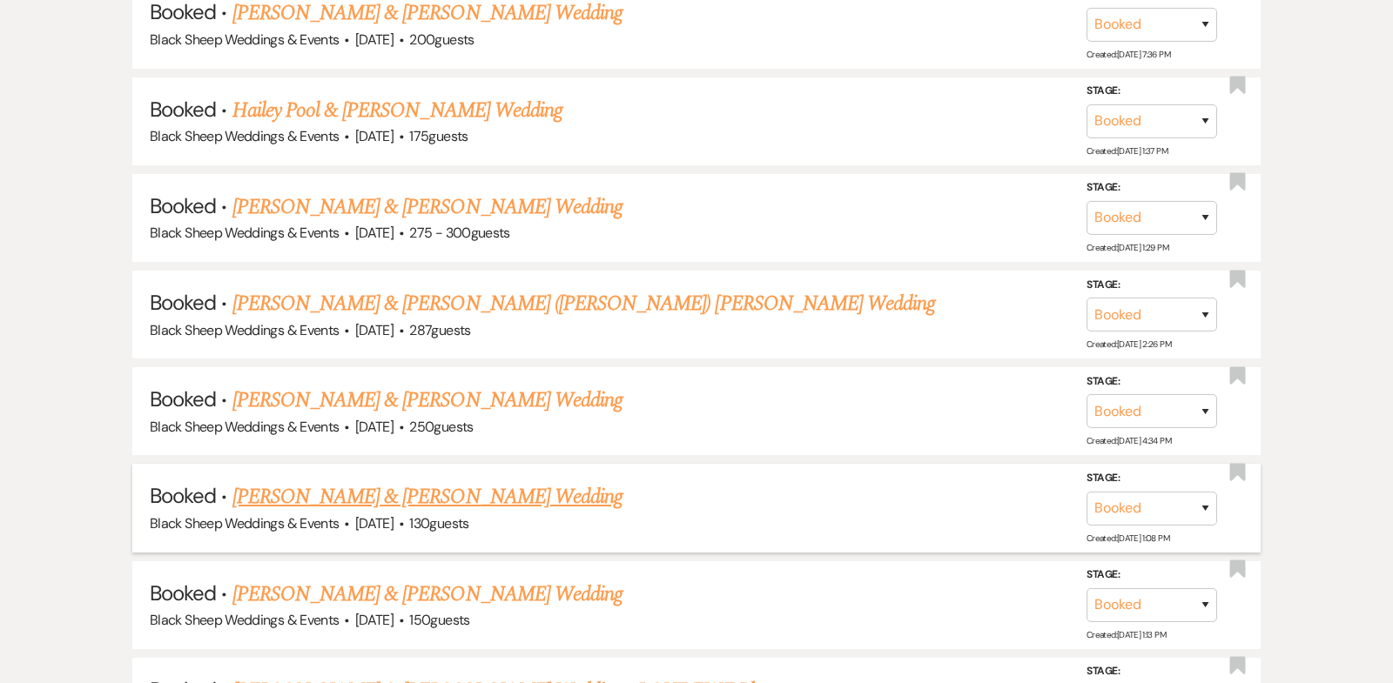
scroll to position [3655, 0]
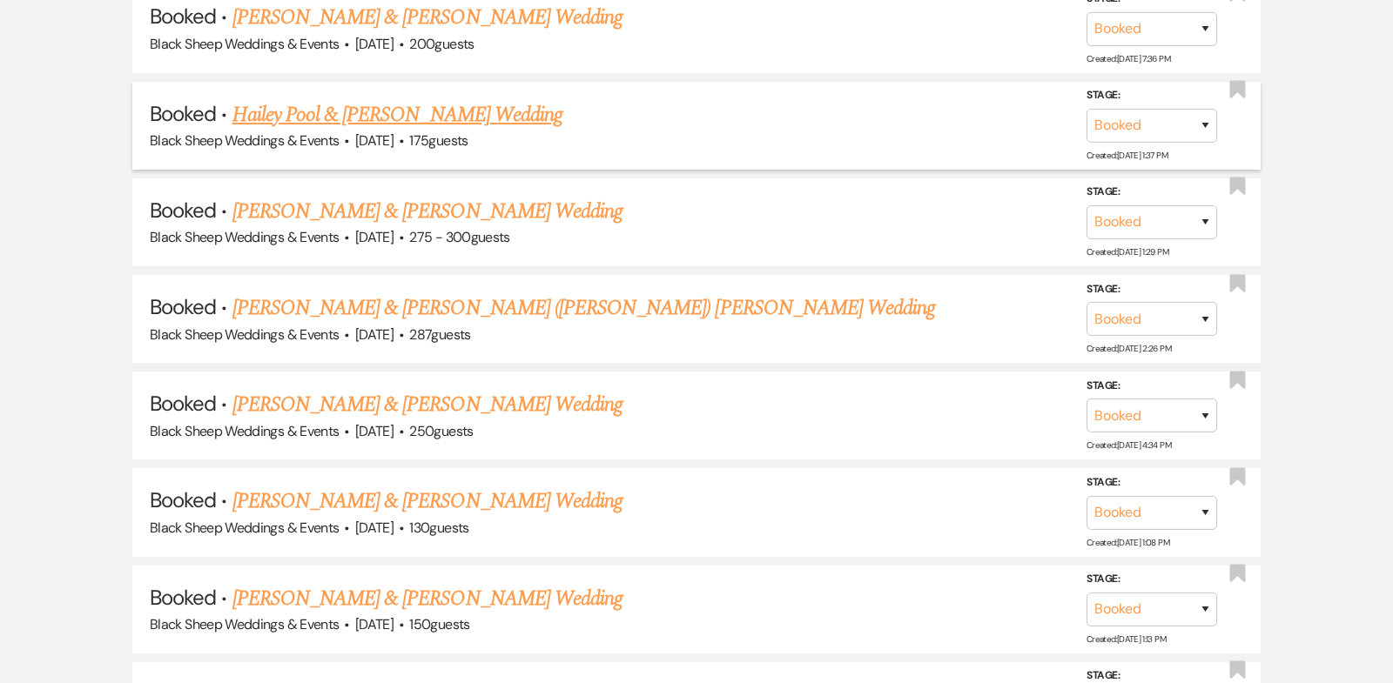
click at [349, 142] on span "·" at bounding box center [346, 142] width 5 height 0
click at [350, 99] on link "Hailey Pool & [PERSON_NAME] Wedding" at bounding box center [397, 114] width 330 height 31
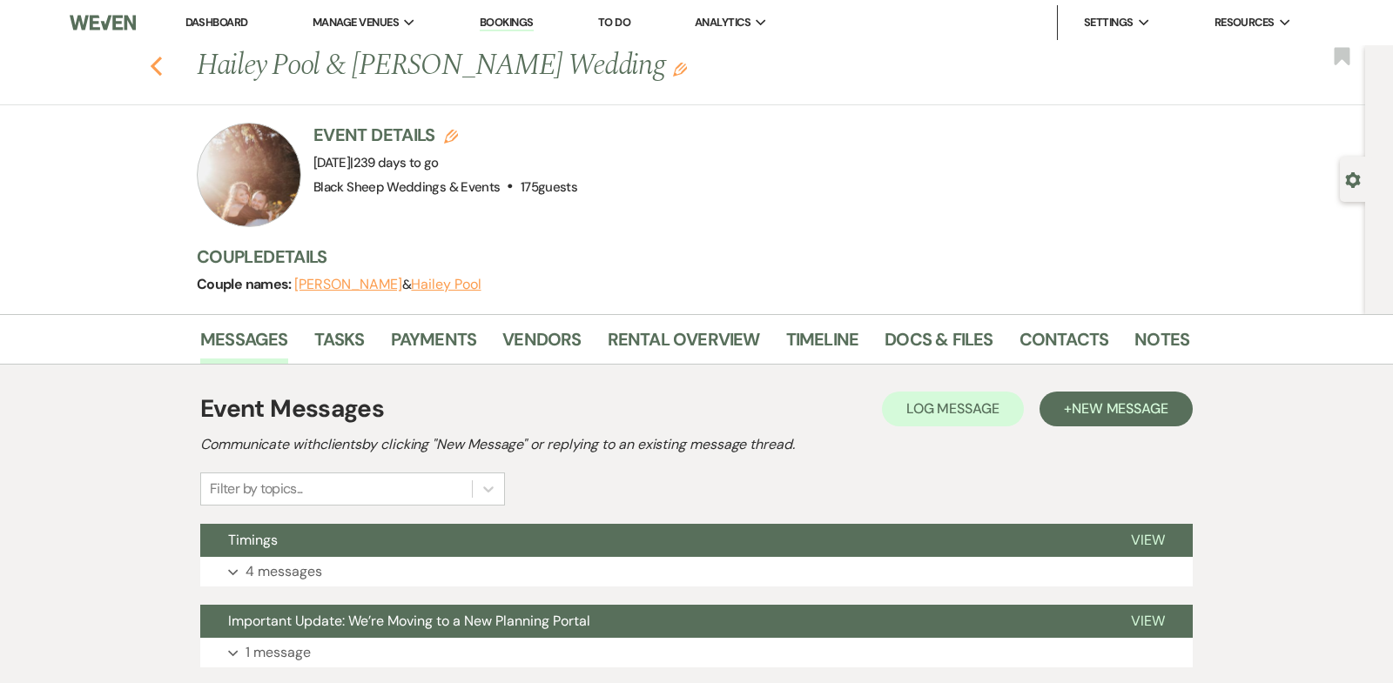
click at [155, 59] on icon "Previous" at bounding box center [156, 66] width 13 height 21
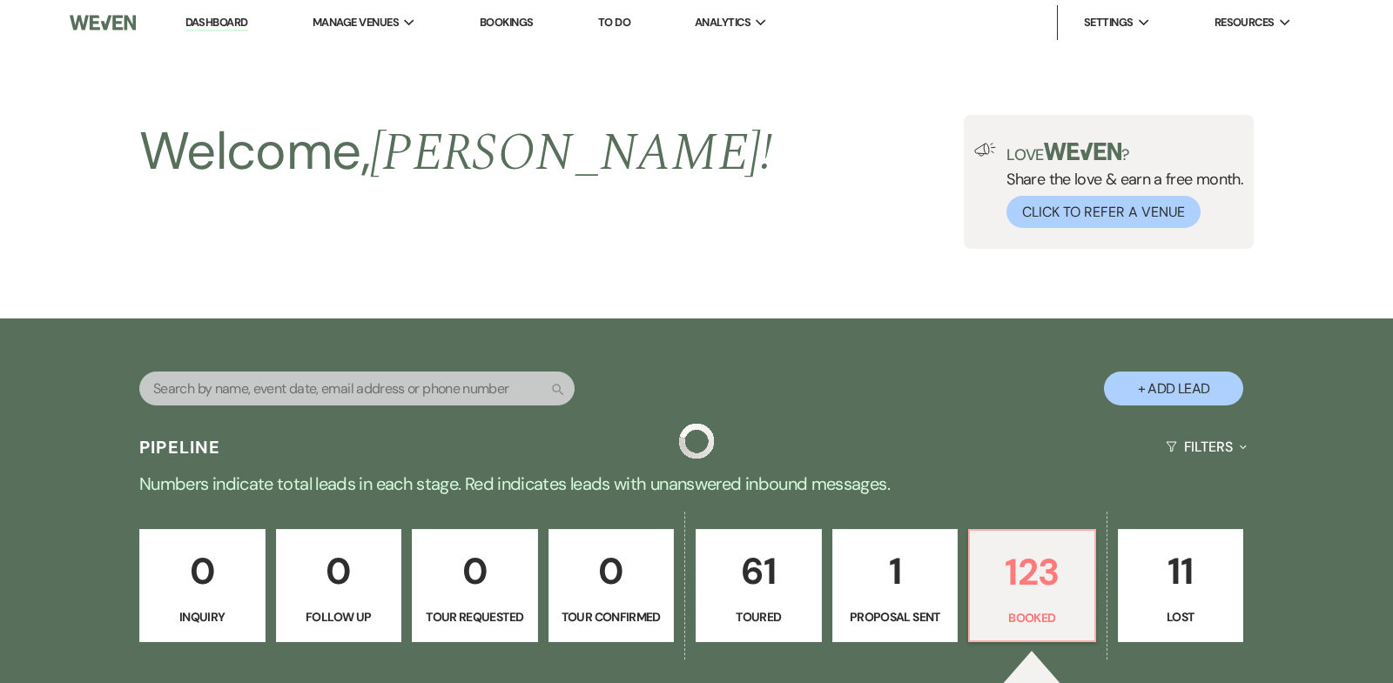
scroll to position [3655, 0]
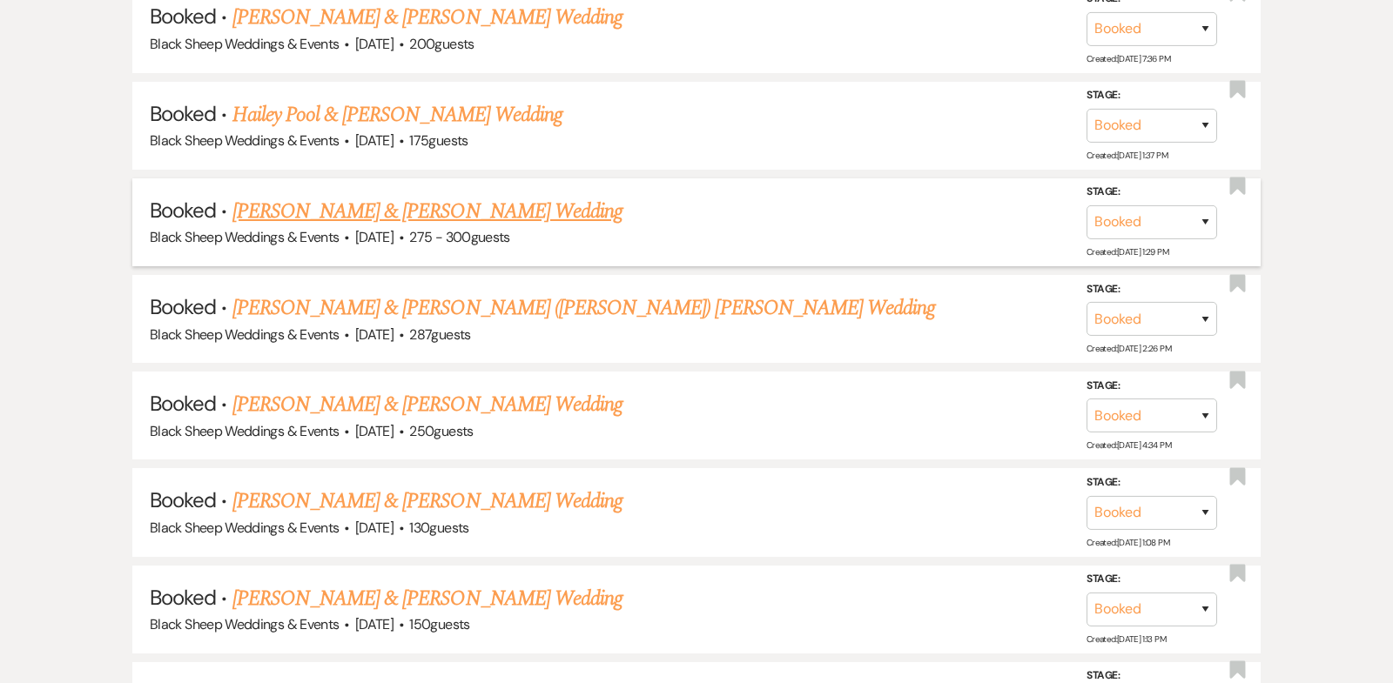
click at [367, 196] on link "[PERSON_NAME] & [PERSON_NAME] Wedding" at bounding box center [427, 211] width 390 height 31
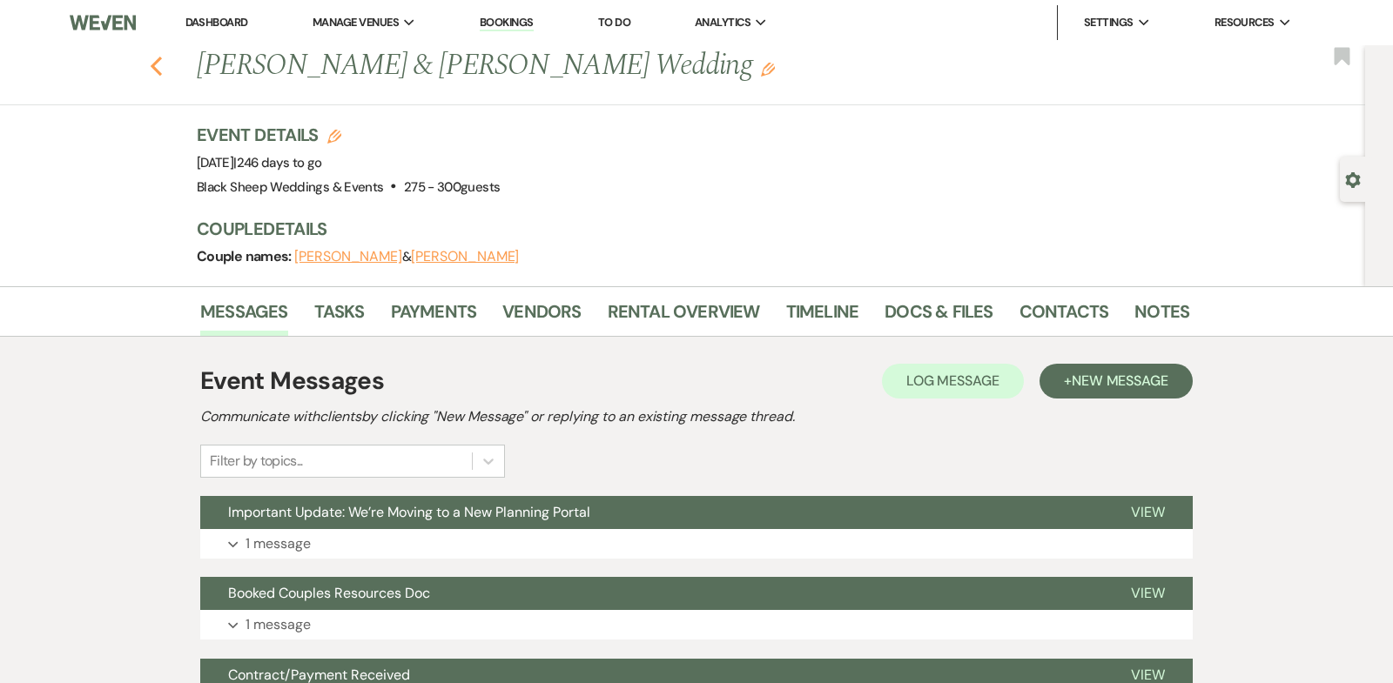
click at [152, 59] on icon "Previous" at bounding box center [156, 66] width 13 height 21
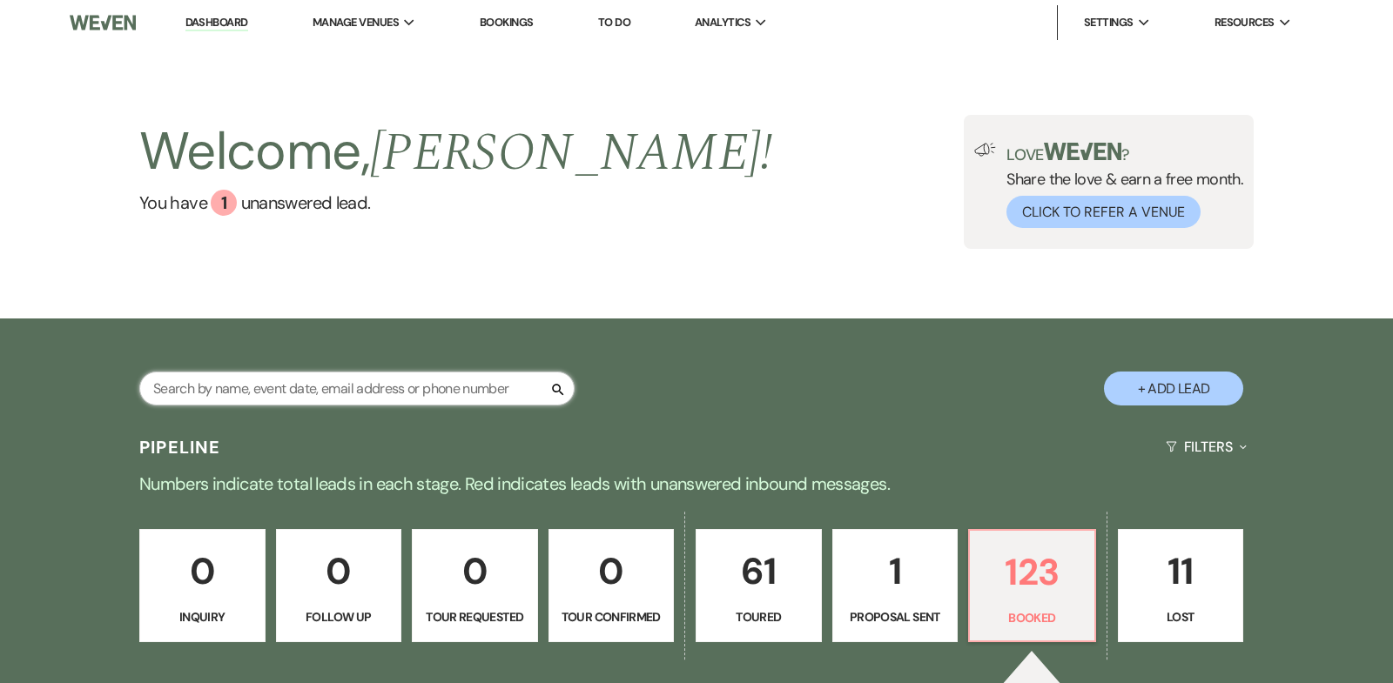
click at [192, 394] on input "text" at bounding box center [356, 389] width 435 height 34
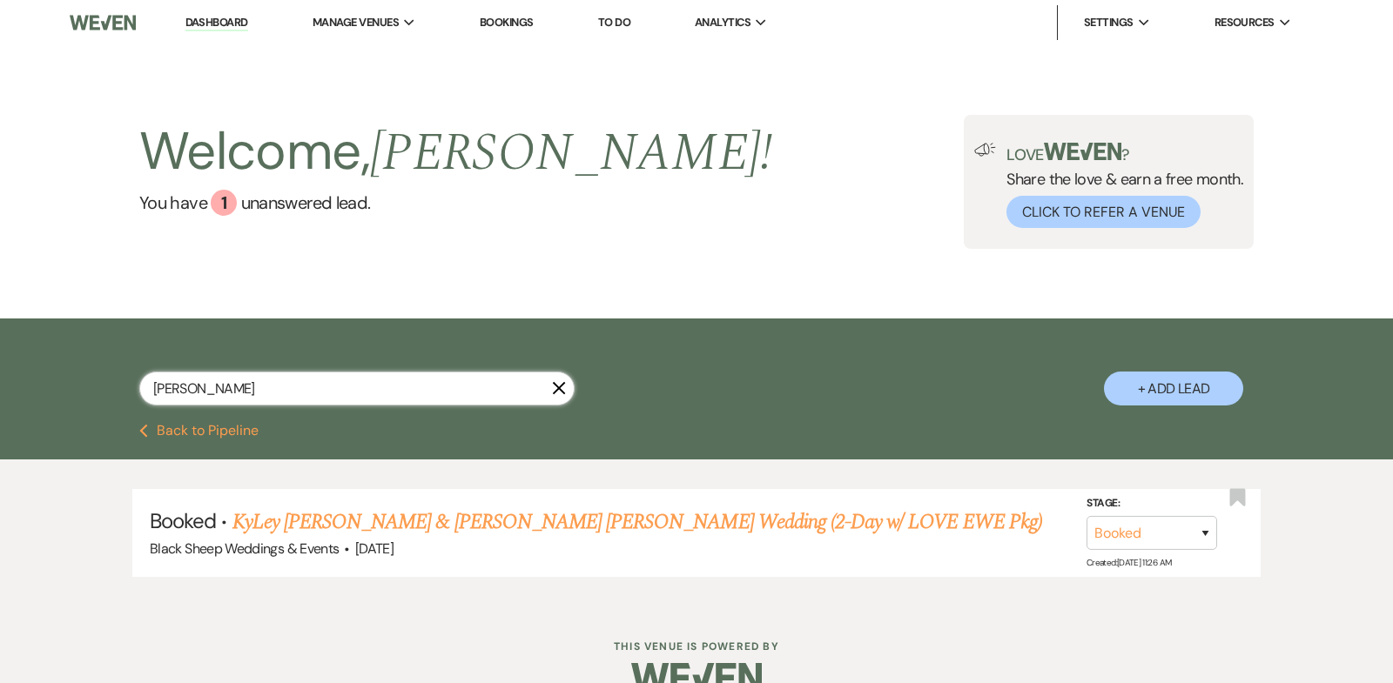
drag, startPoint x: 227, startPoint y: 379, endPoint x: 0, endPoint y: 374, distance: 227.3
click at [0, 374] on div "[PERSON_NAME] + Add Lead" at bounding box center [696, 371] width 1393 height 105
drag, startPoint x: 219, startPoint y: 387, endPoint x: 0, endPoint y: 387, distance: 219.4
click at [0, 387] on div "[PERSON_NAME] + Add Lead" at bounding box center [696, 371] width 1393 height 105
type input "[PERSON_NAME]"
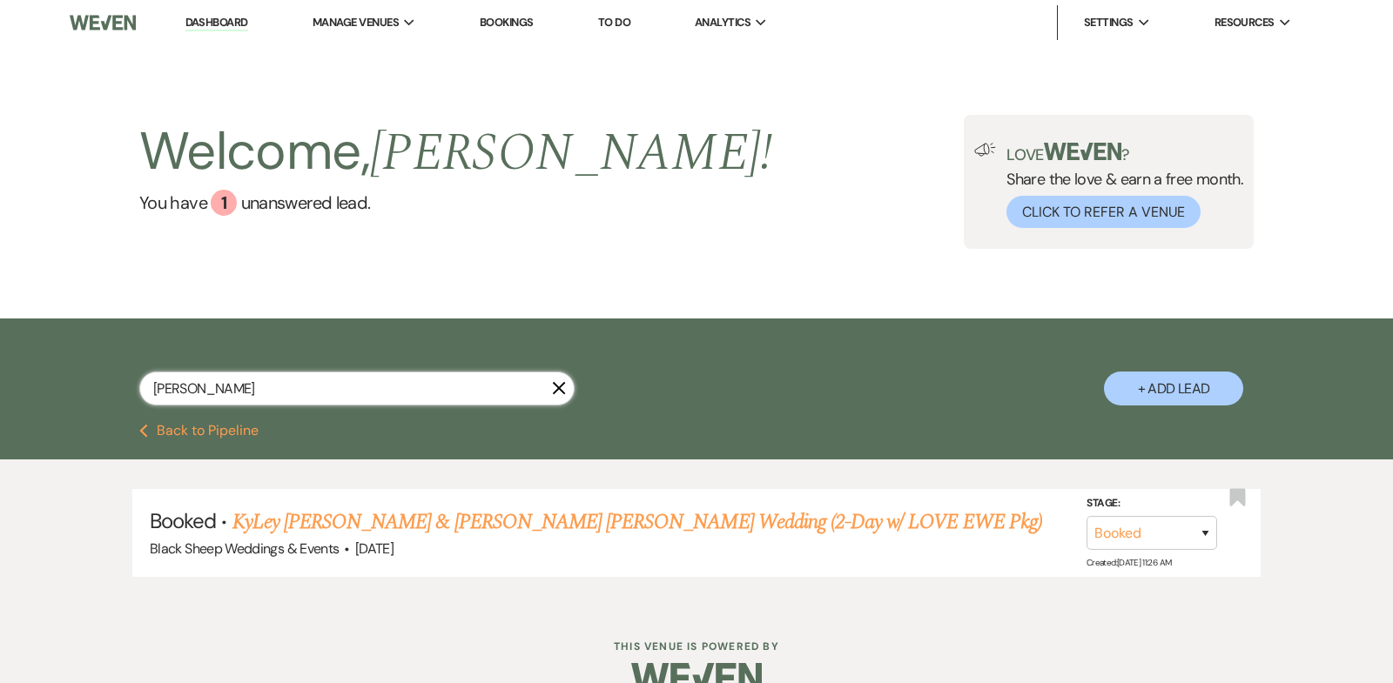
select select "5"
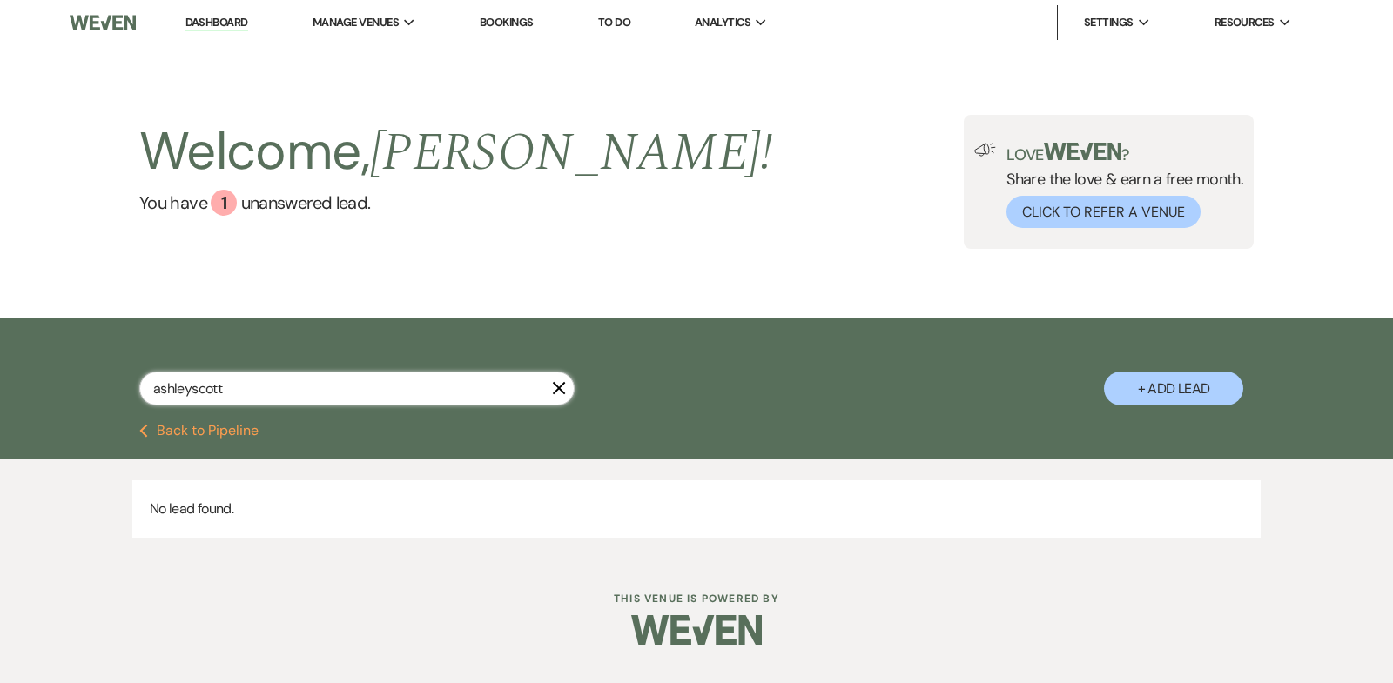
click at [191, 387] on input "ashleyscott" at bounding box center [356, 389] width 435 height 34
type input "[PERSON_NAME]"
select select "5"
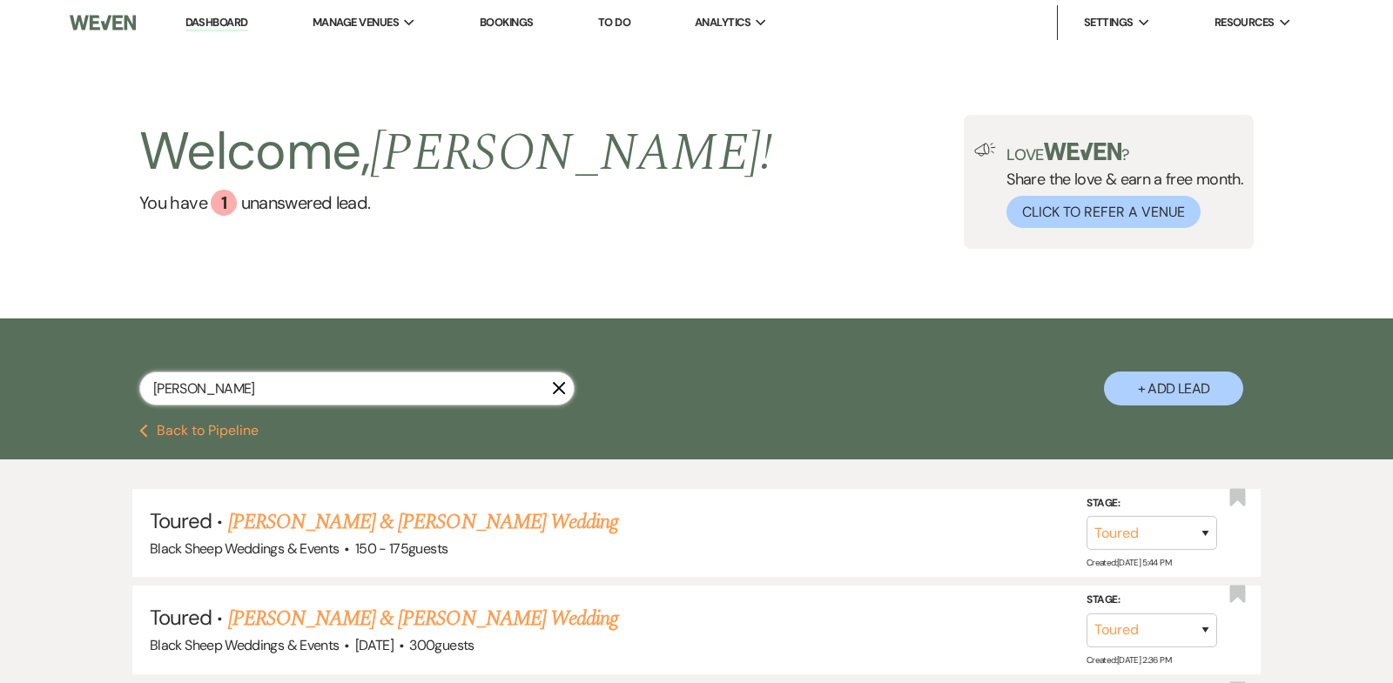
type input "[PERSON_NAME]"
drag, startPoint x: 237, startPoint y: 395, endPoint x: 22, endPoint y: 380, distance: 215.6
click at [22, 380] on div "[PERSON_NAME] X + Add Lead" at bounding box center [696, 371] width 1393 height 105
click at [217, 13] on li "Dashboard" at bounding box center [217, 22] width 80 height 35
click at [219, 24] on link "Dashboard" at bounding box center [216, 23] width 63 height 17
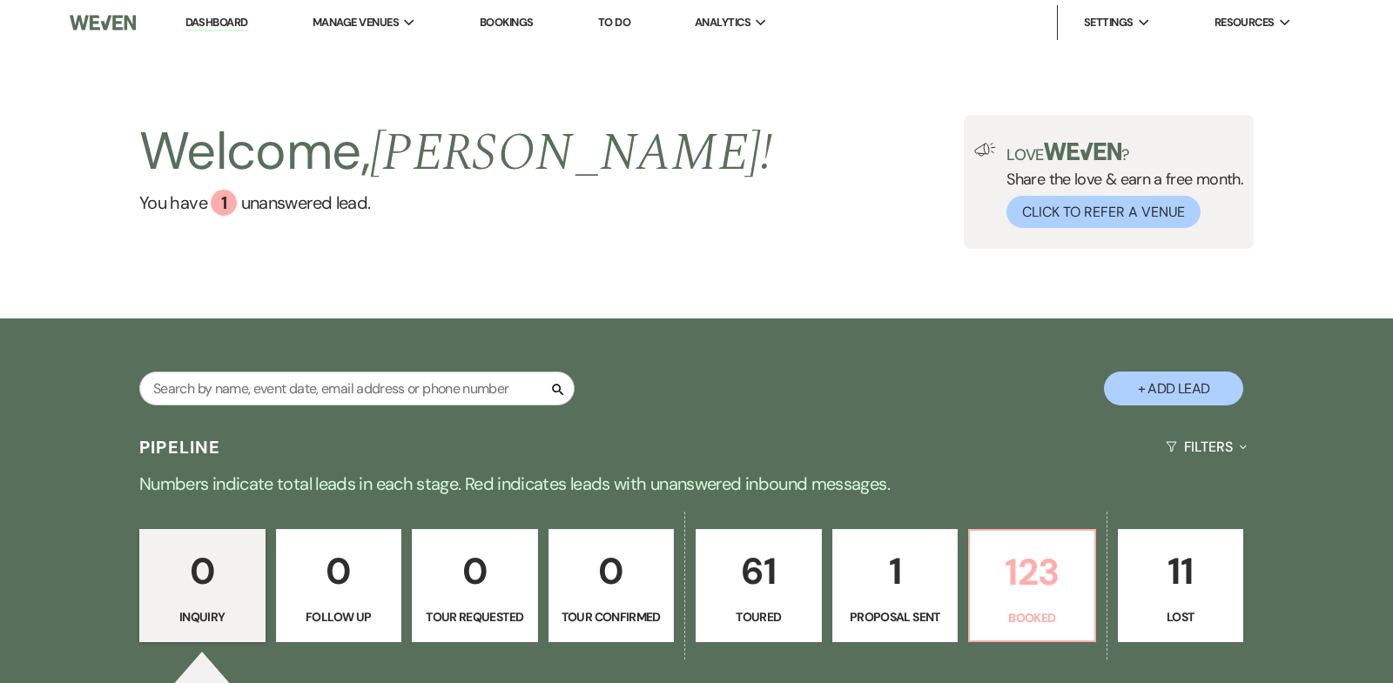
click at [1042, 580] on p "123" at bounding box center [1032, 572] width 104 height 58
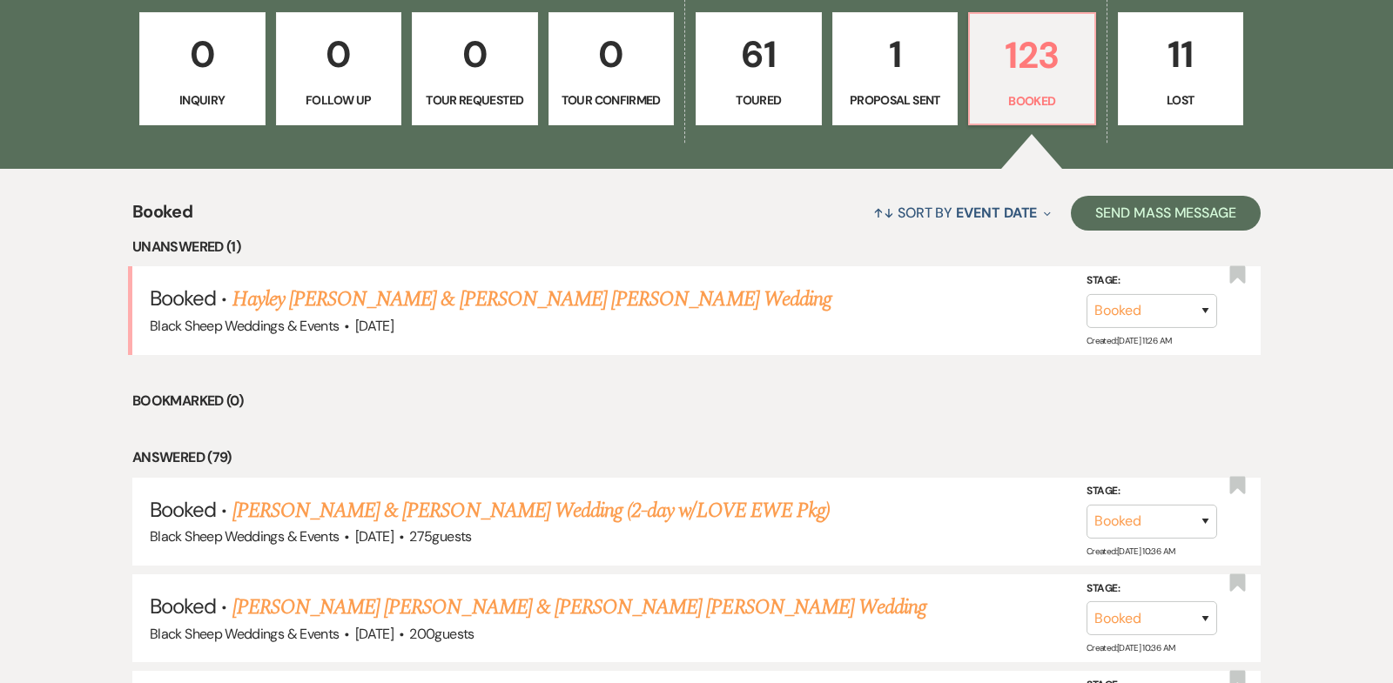
scroll to position [624, 0]
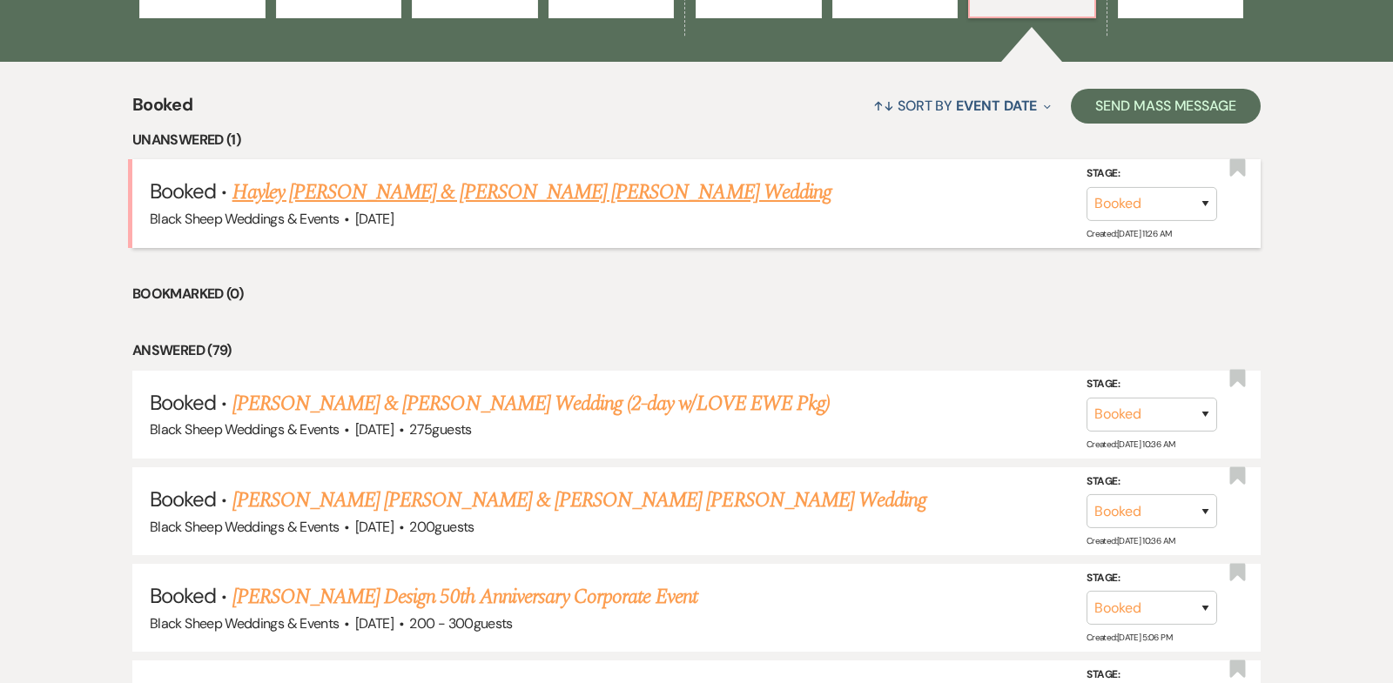
click at [501, 195] on link "Hayley [PERSON_NAME] & [PERSON_NAME] [PERSON_NAME] Wedding" at bounding box center [531, 192] width 599 height 31
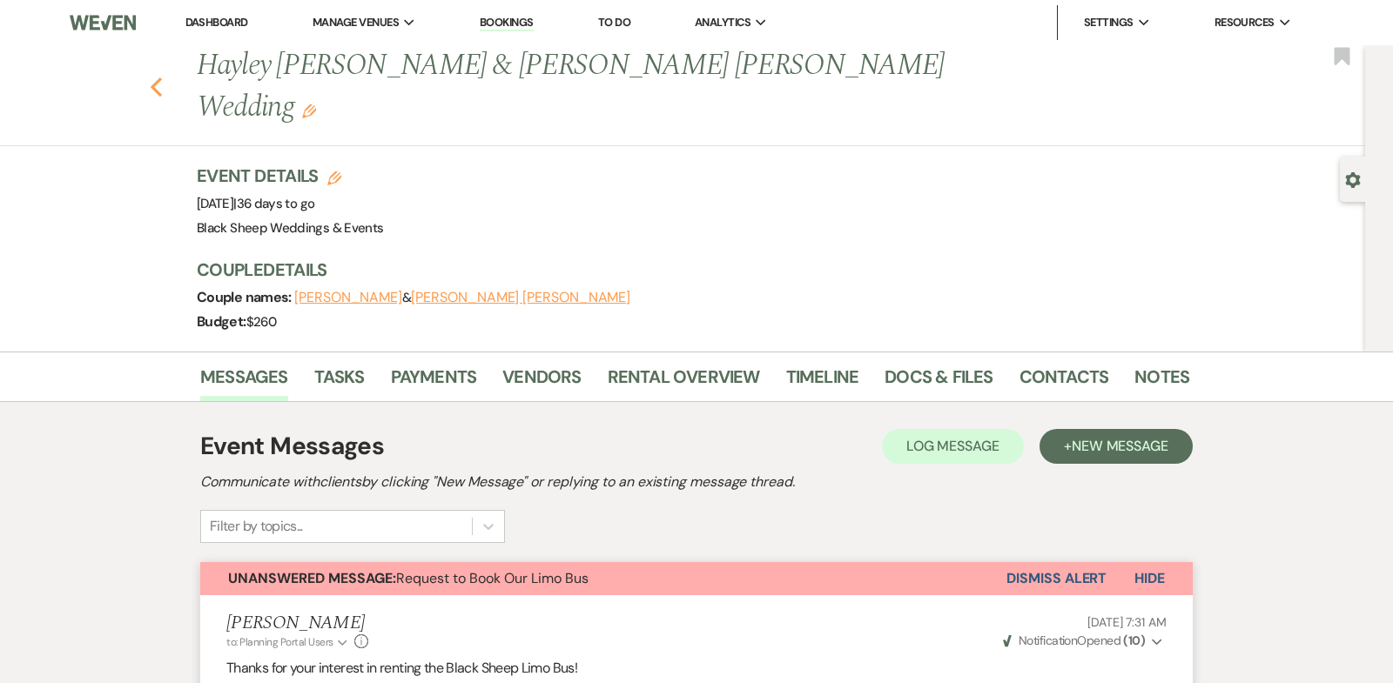
click at [156, 77] on use "button" at bounding box center [156, 86] width 11 height 19
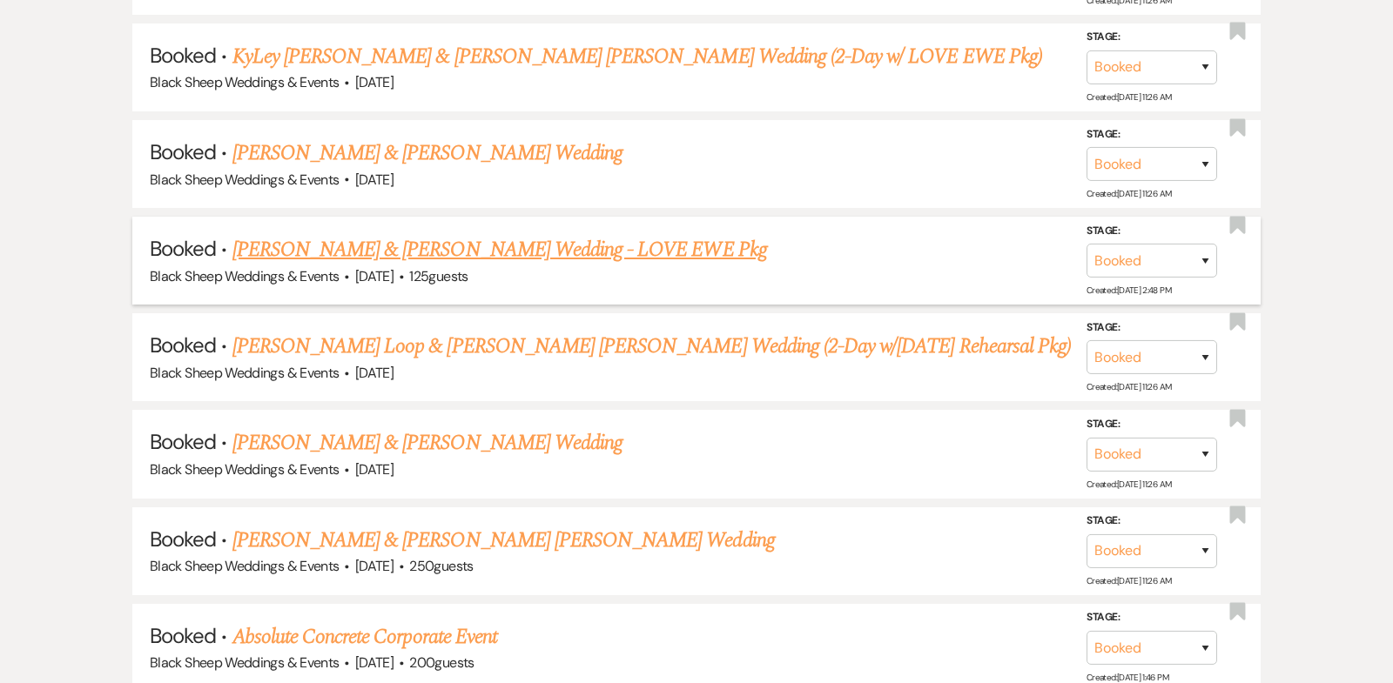
scroll to position [2741, 0]
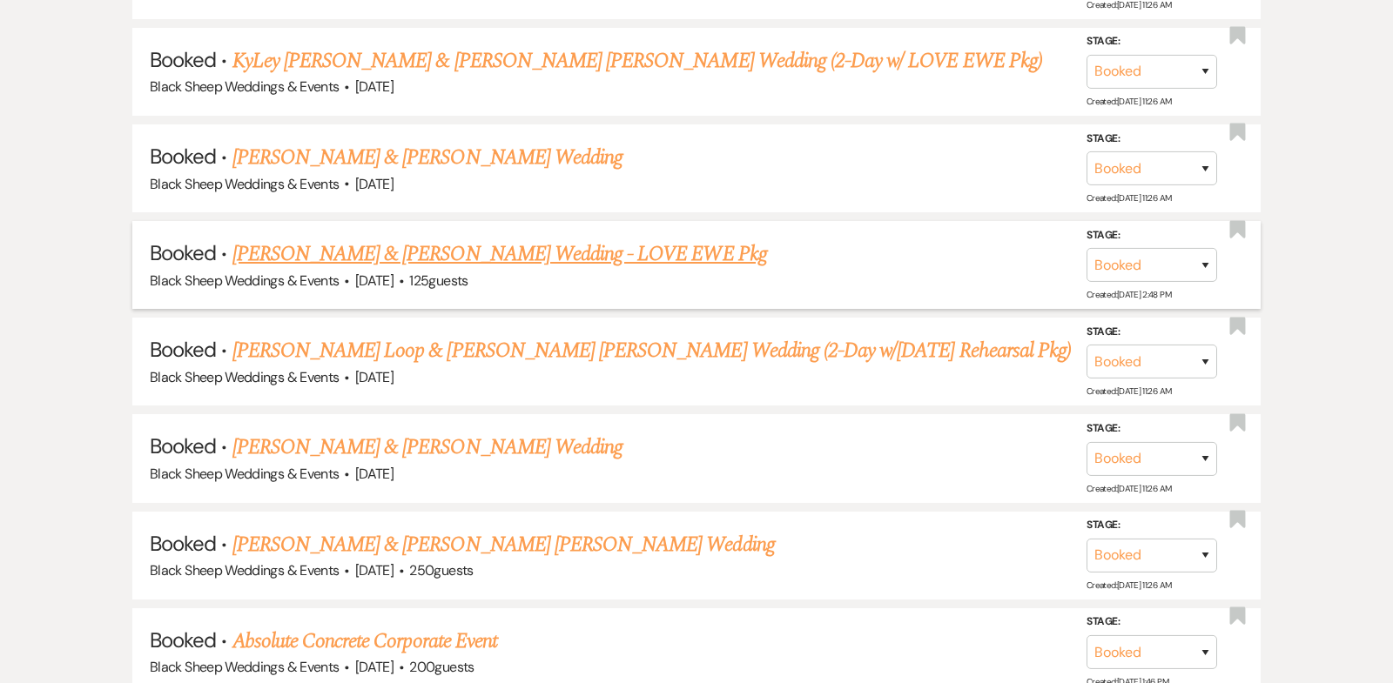
click at [515, 239] on link "[PERSON_NAME] & [PERSON_NAME] Wedding - LOVE EWE Pkg" at bounding box center [499, 254] width 535 height 31
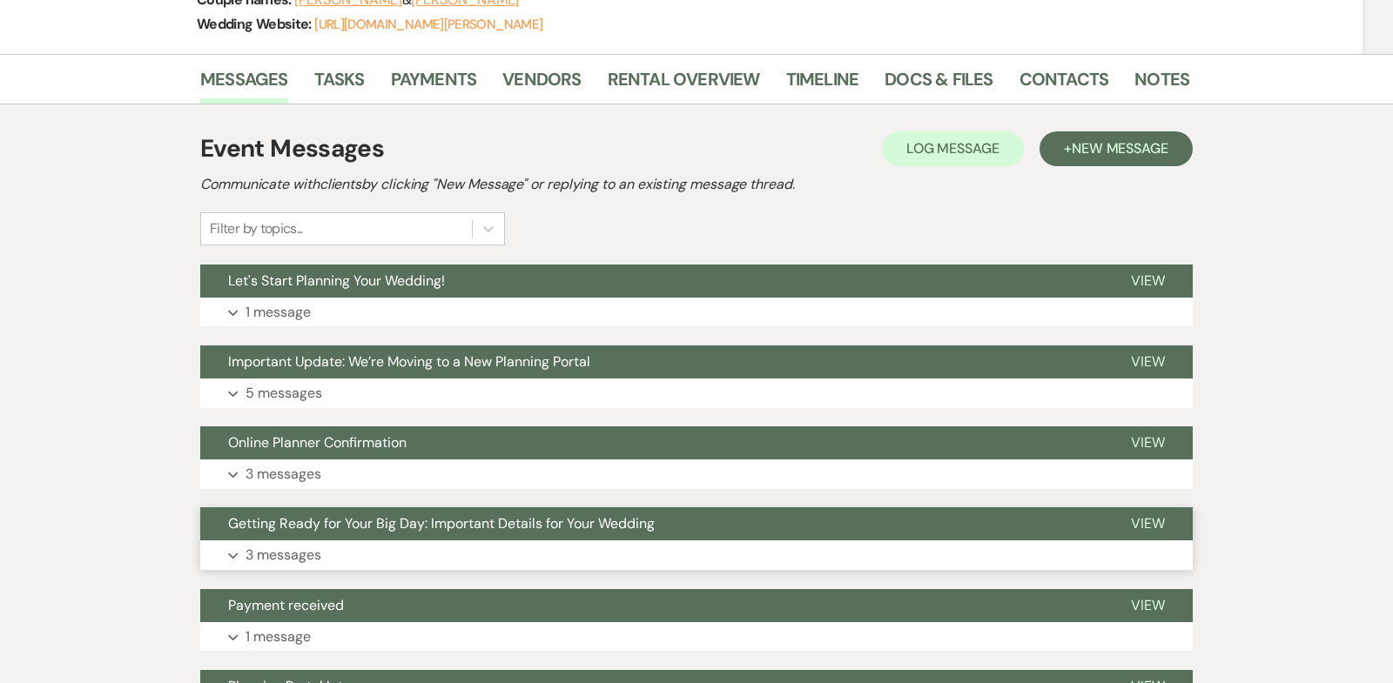
scroll to position [323, 0]
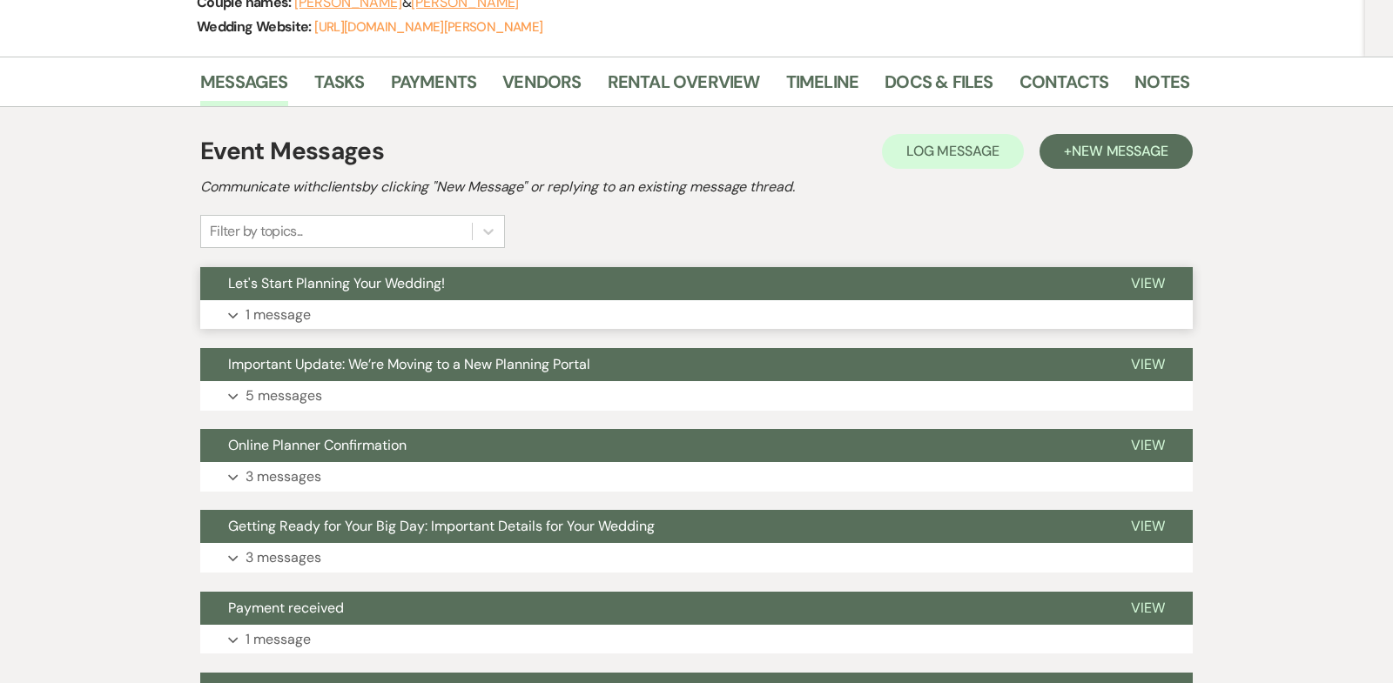
click at [232, 313] on icon "Expand" at bounding box center [233, 316] width 10 height 7
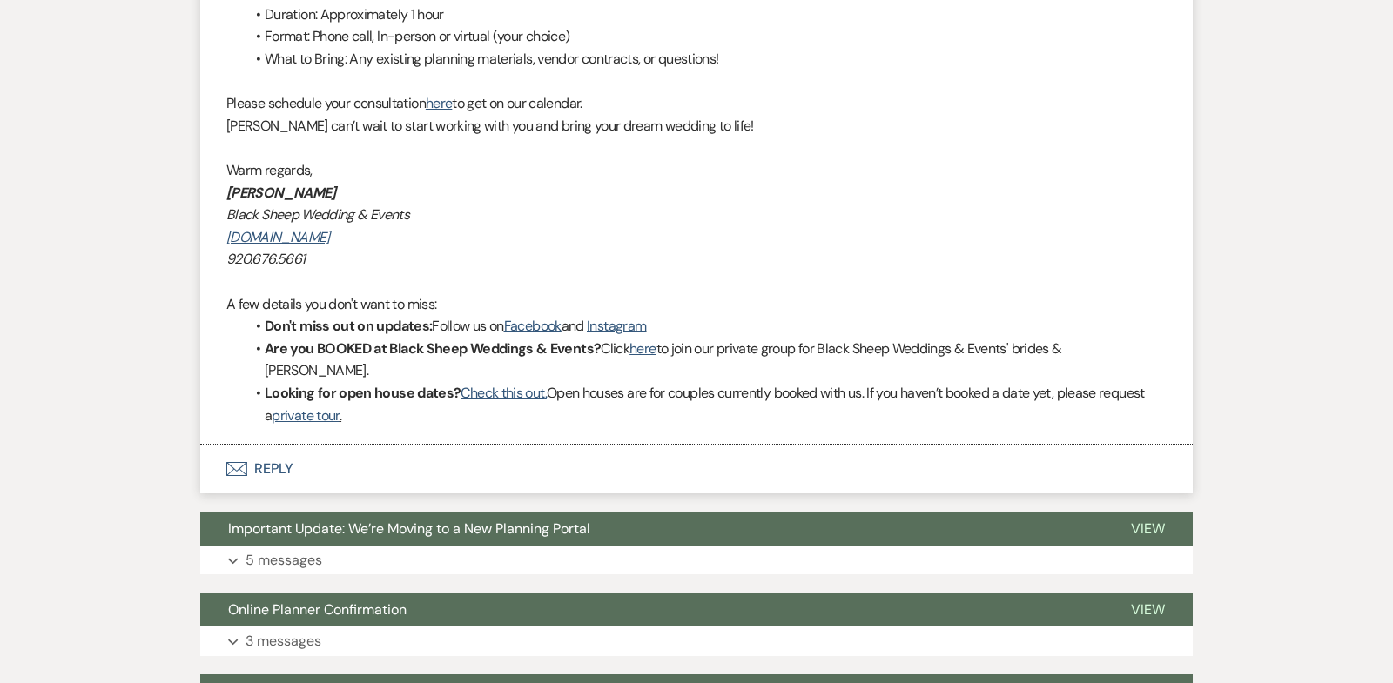
scroll to position [886, 0]
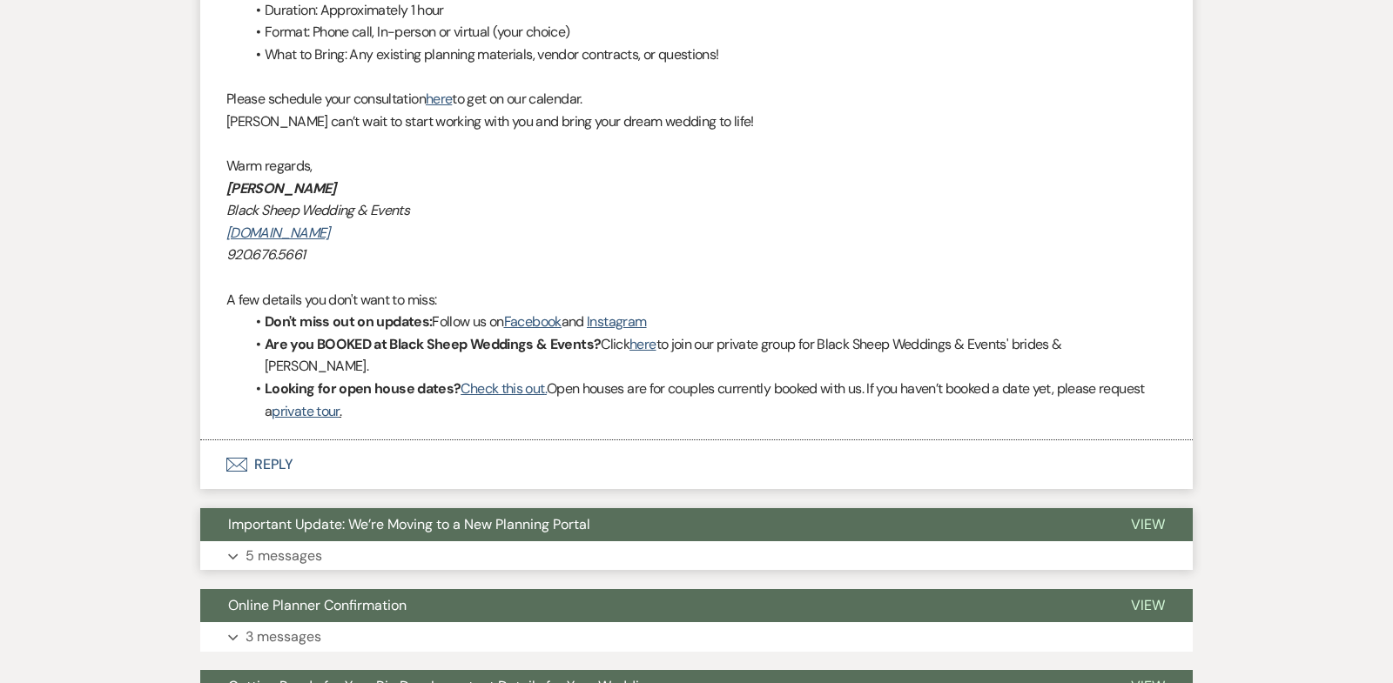
click at [232, 554] on icon "Expand" at bounding box center [233, 557] width 10 height 7
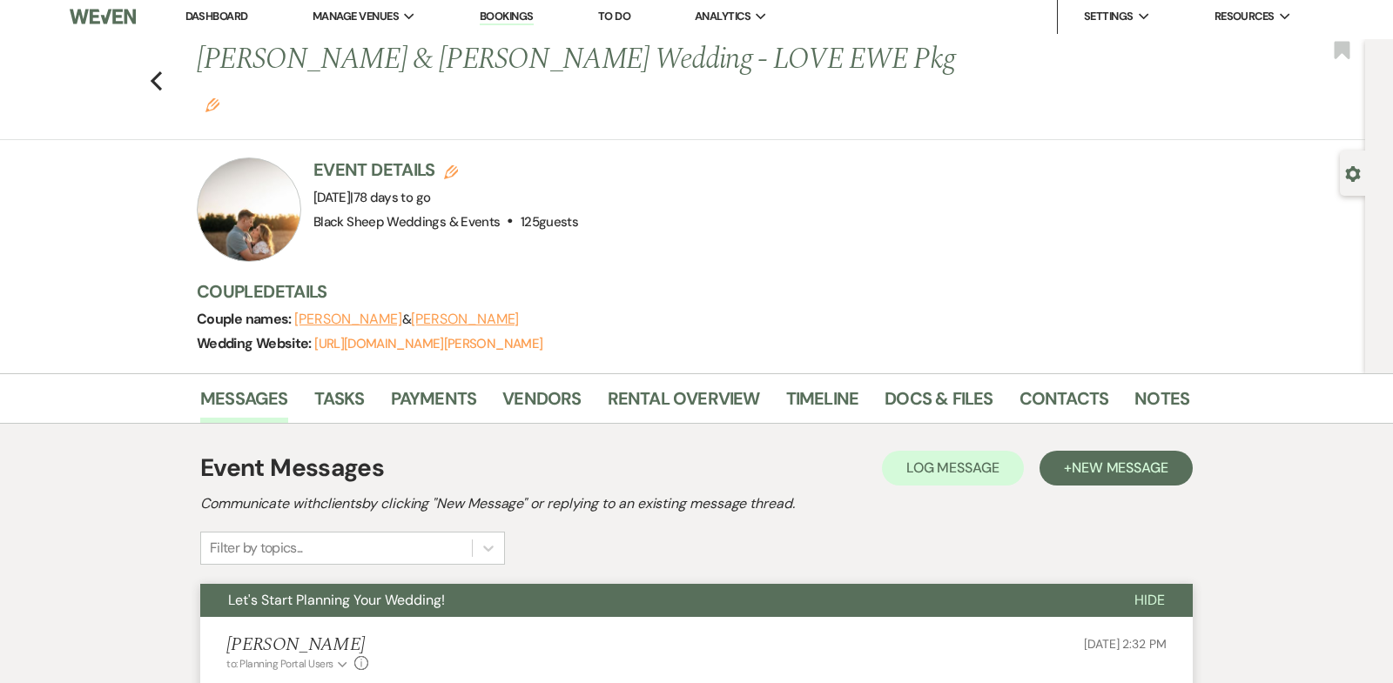
scroll to position [0, 0]
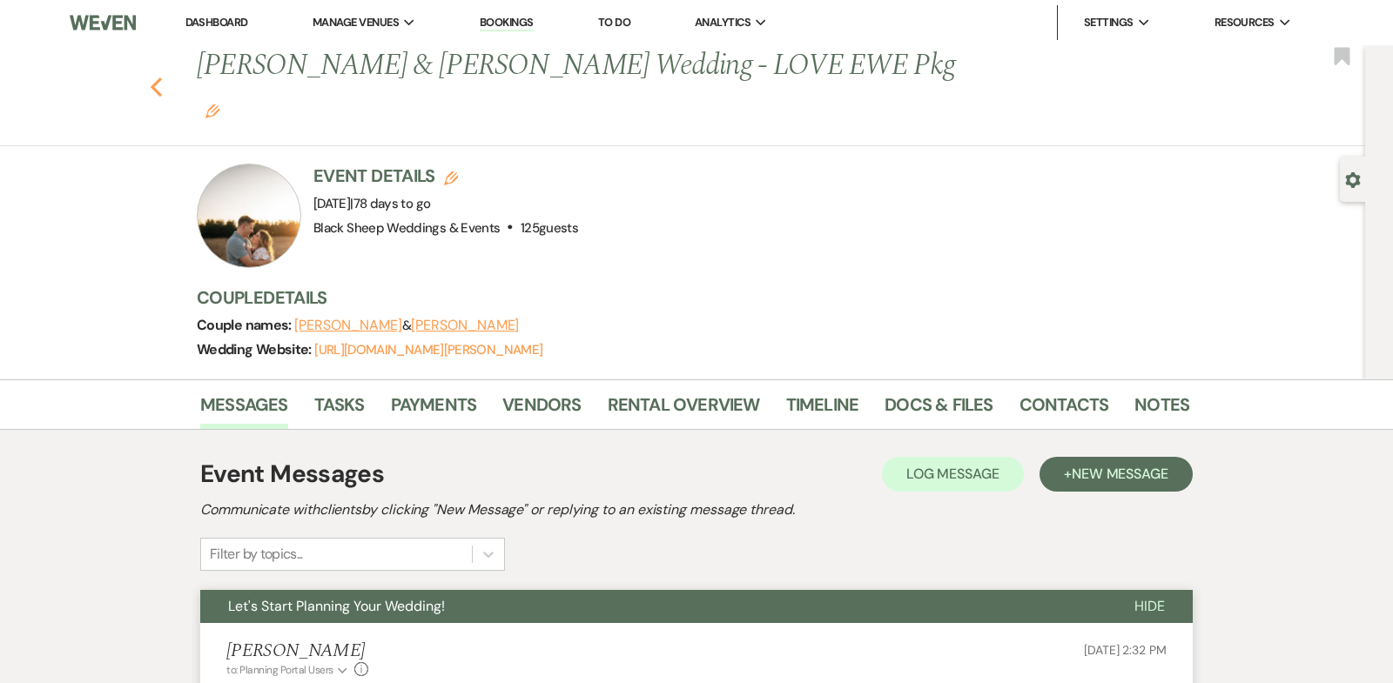
click at [153, 77] on icon "Previous" at bounding box center [156, 87] width 13 height 21
